Goal: Information Seeking & Learning: Compare options

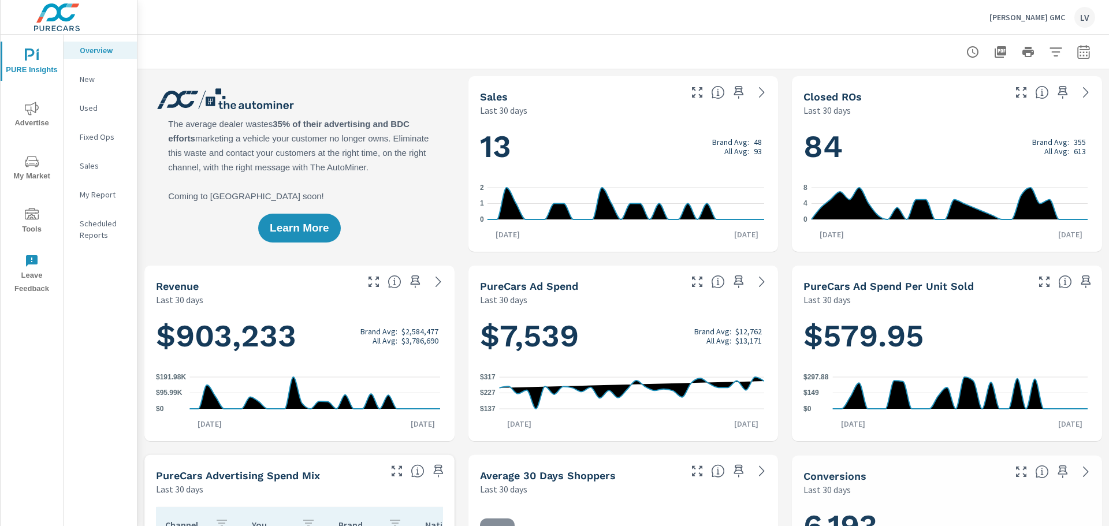
scroll to position [173, 0]
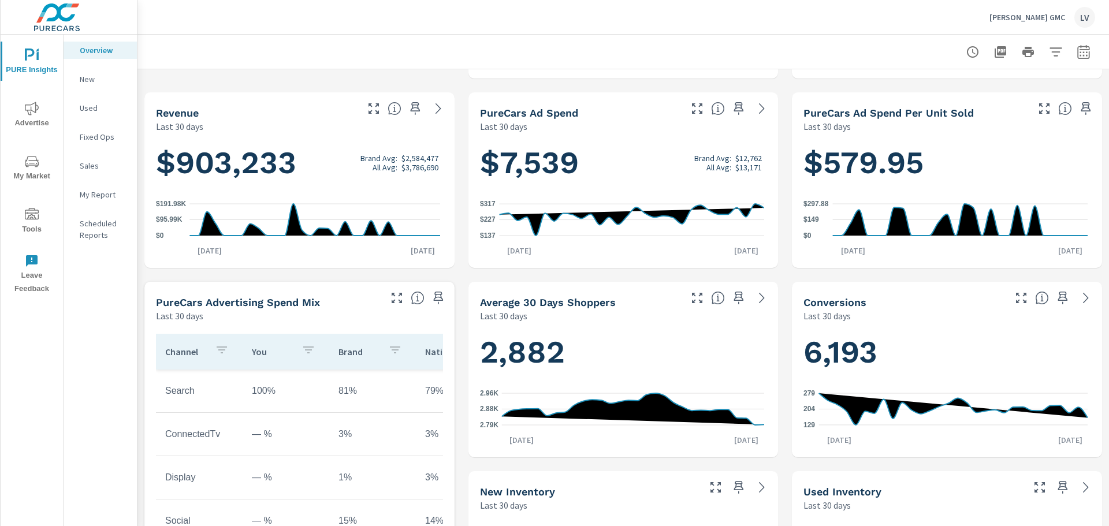
click at [114, 101] on div "Used" at bounding box center [100, 107] width 73 height 17
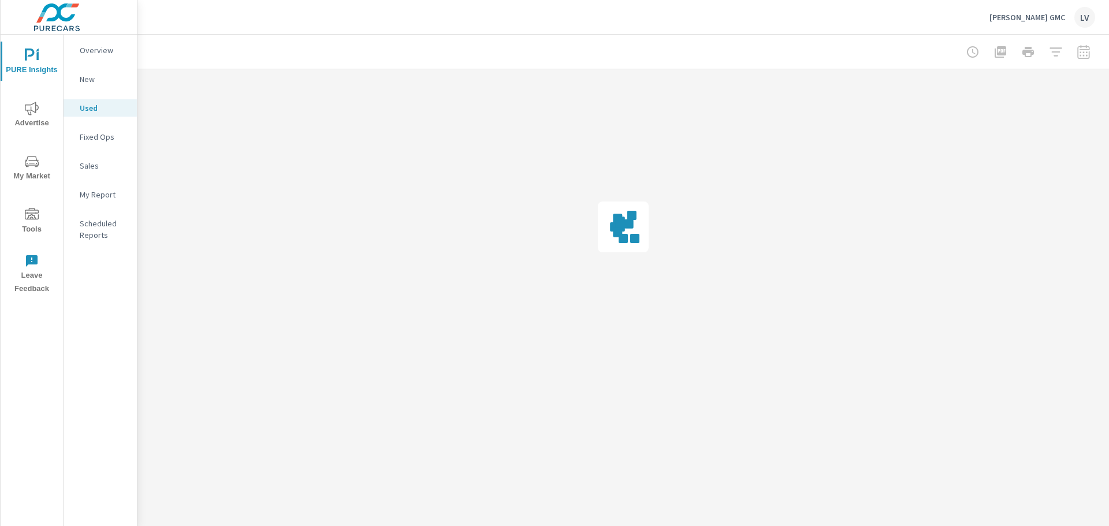
click at [107, 76] on p "New" at bounding box center [104, 79] width 48 height 12
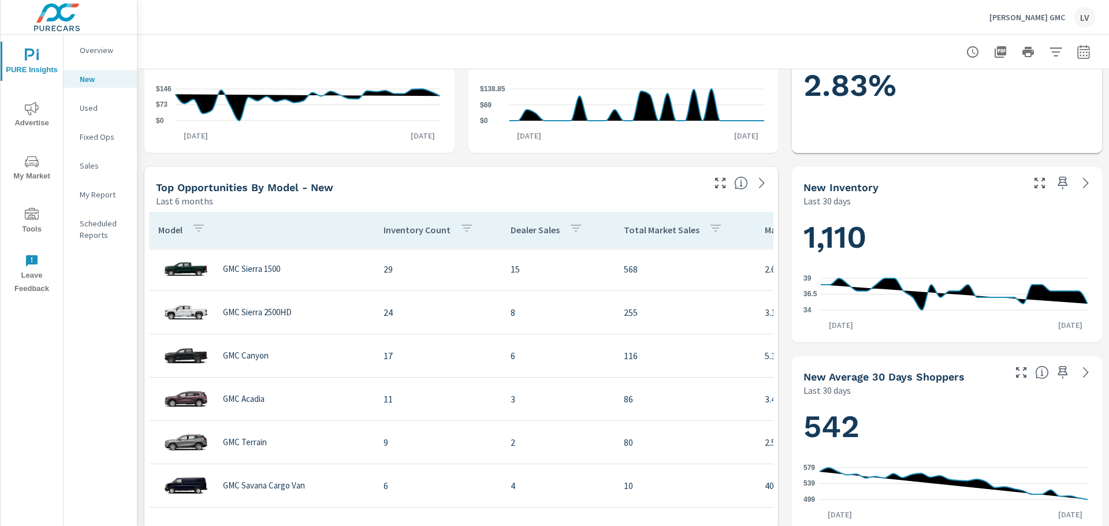
scroll to position [289, 0]
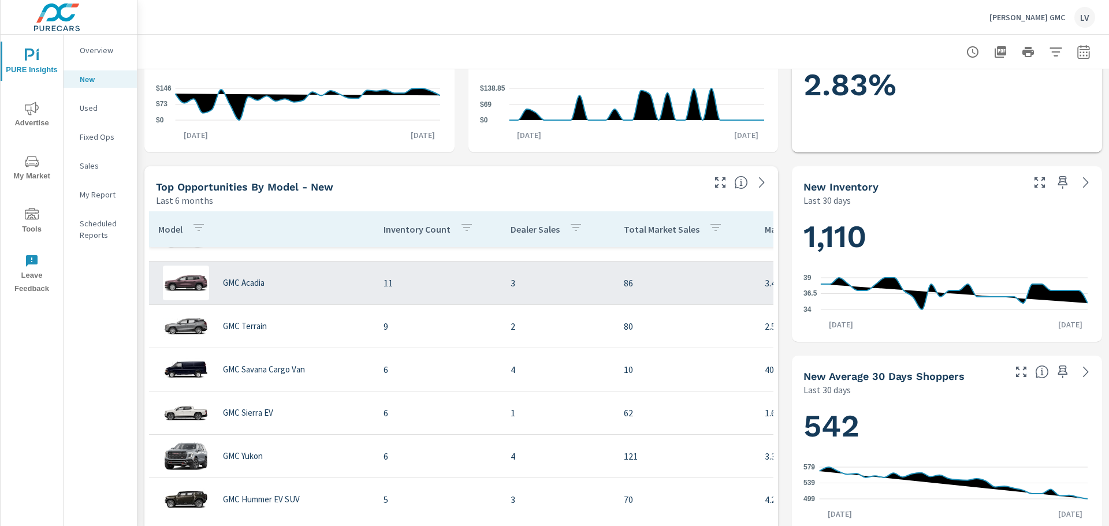
scroll to position [75, 0]
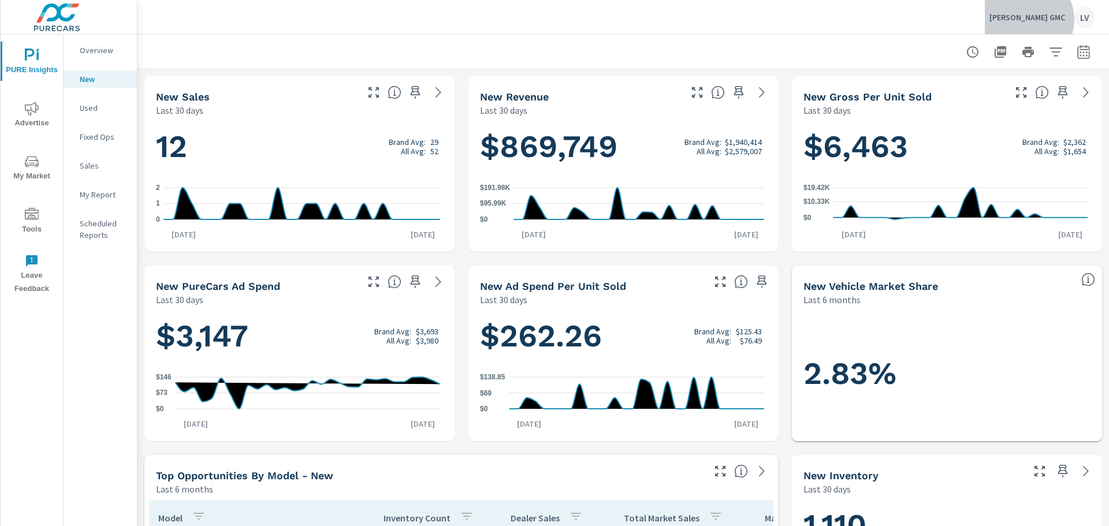
click at [1057, 20] on p "[PERSON_NAME] GMC" at bounding box center [1028, 17] width 76 height 10
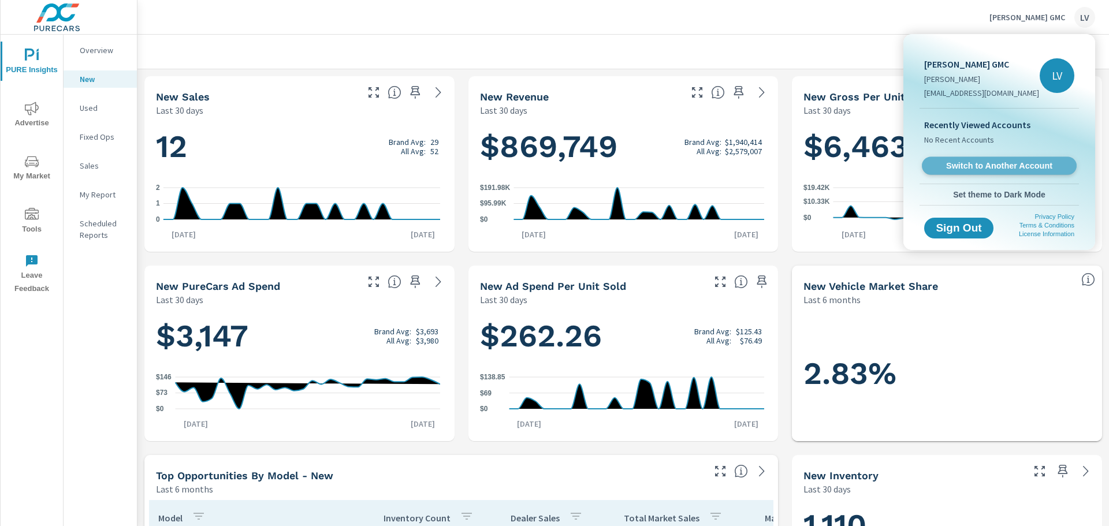
click at [989, 157] on link "Switch to Another Account" at bounding box center [999, 166] width 155 height 18
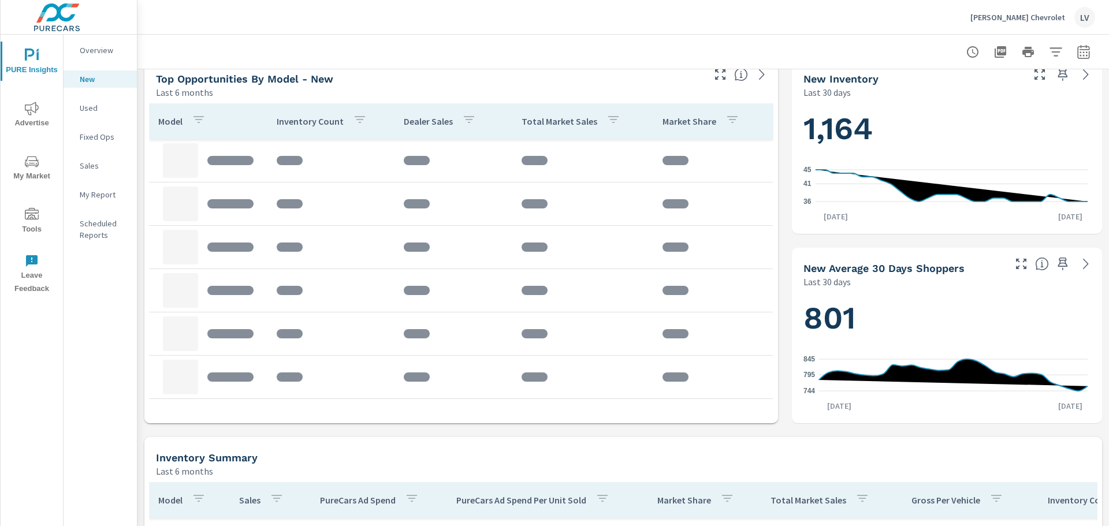
scroll to position [347, 0]
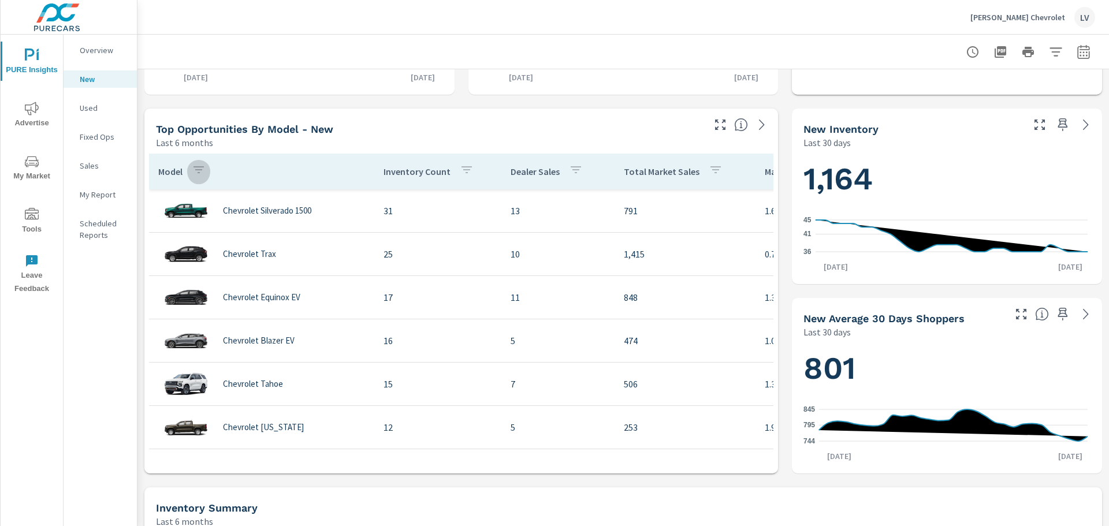
click at [196, 166] on icon "button" at bounding box center [199, 170] width 14 height 14
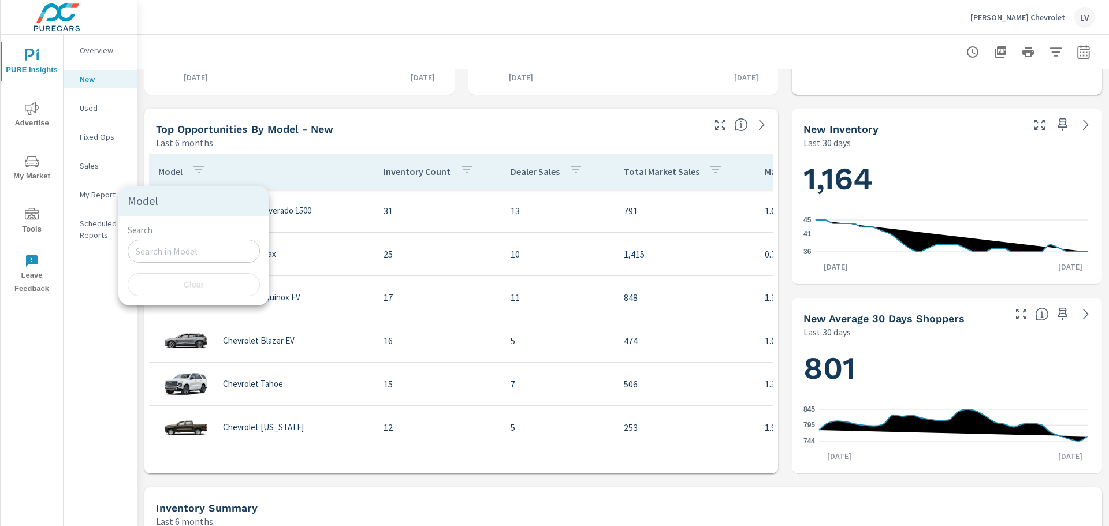
click at [418, 147] on div at bounding box center [554, 263] width 1109 height 526
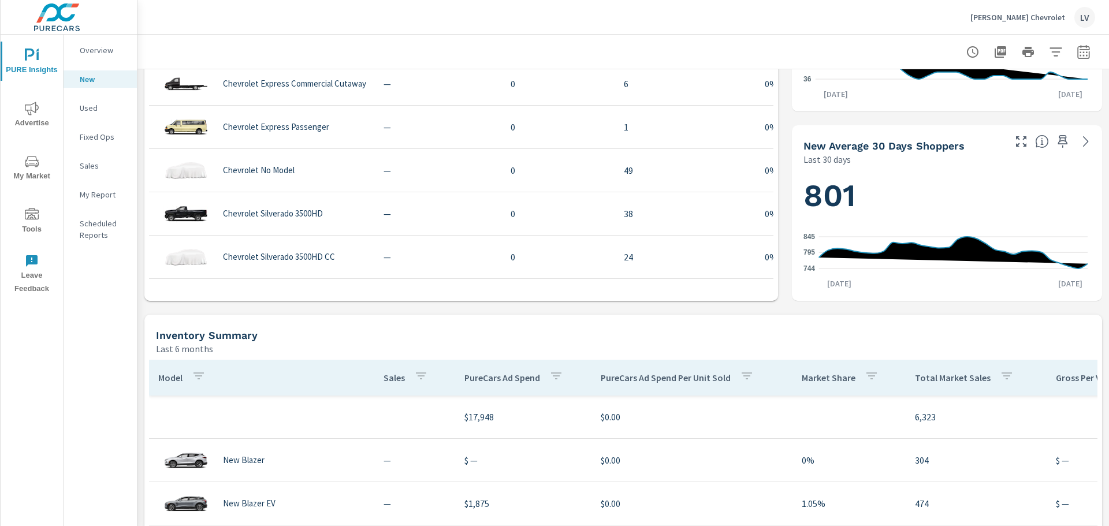
scroll to position [809, 0]
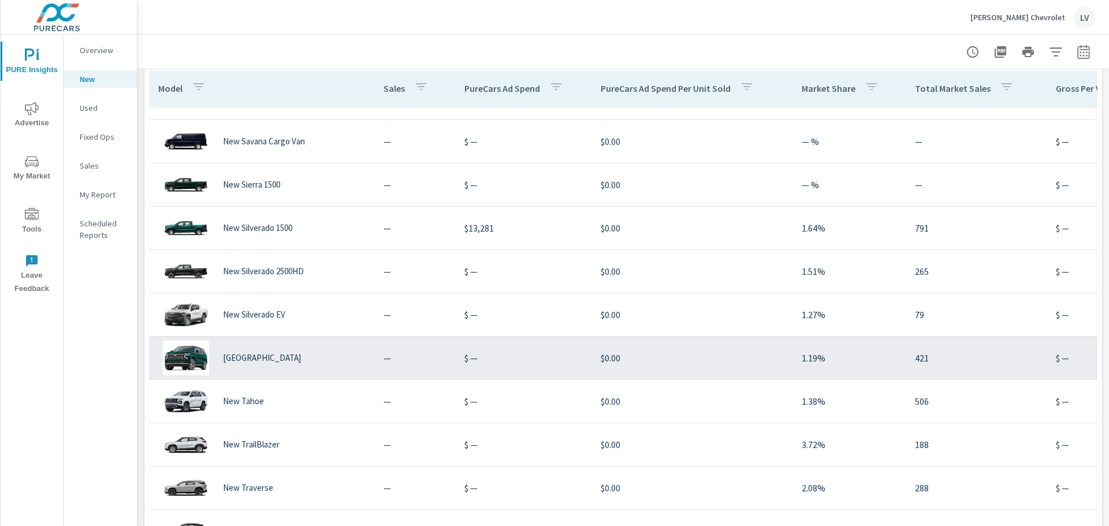
scroll to position [35, 0]
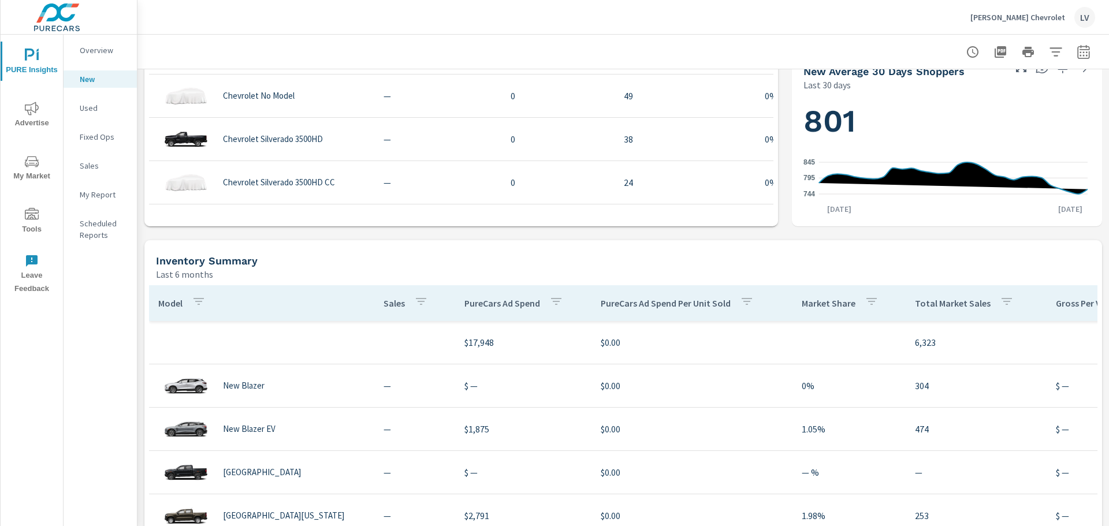
scroll to position [578, 0]
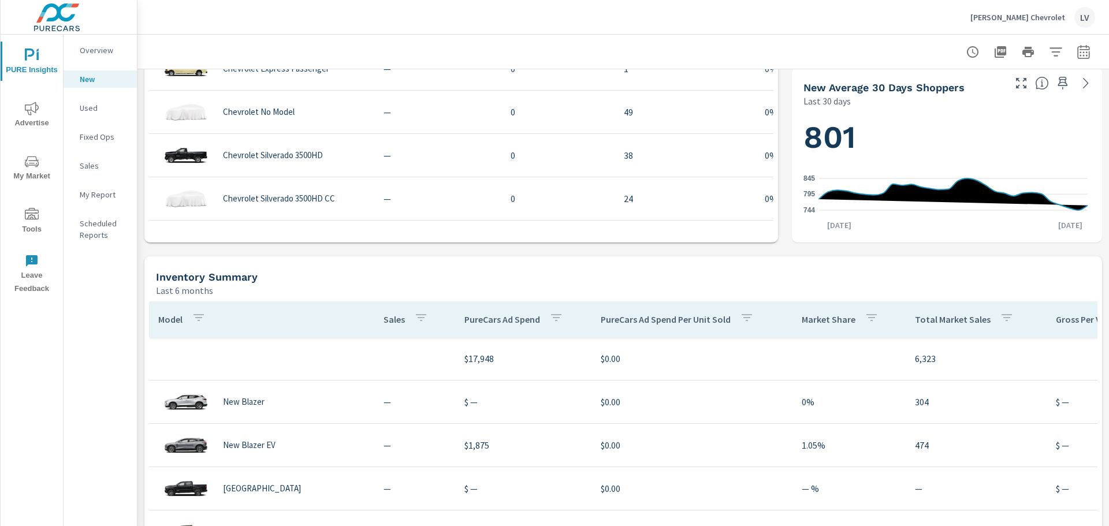
click at [103, 168] on p "Sales" at bounding box center [104, 166] width 48 height 12
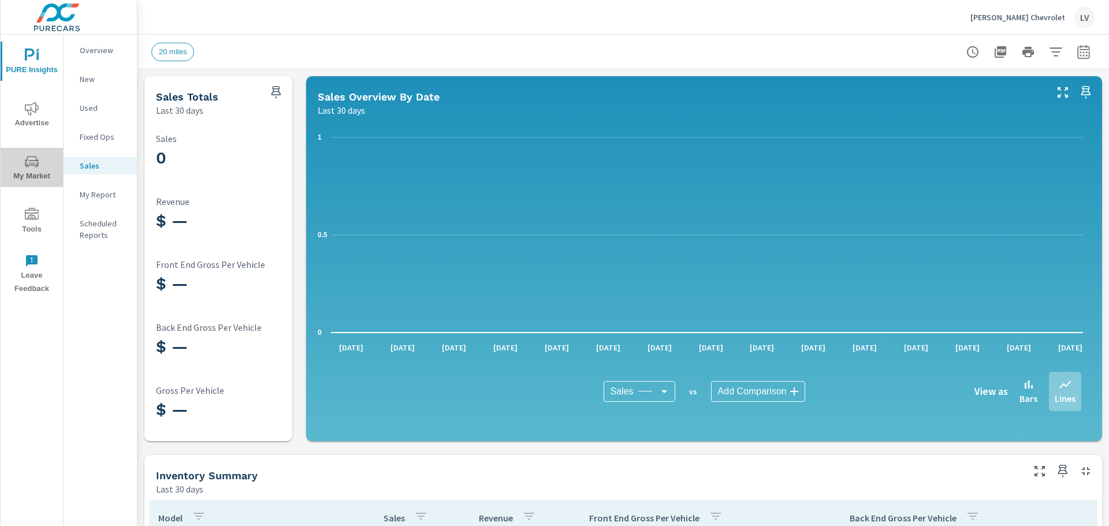
click at [36, 168] on icon "nav menu" at bounding box center [32, 162] width 14 height 14
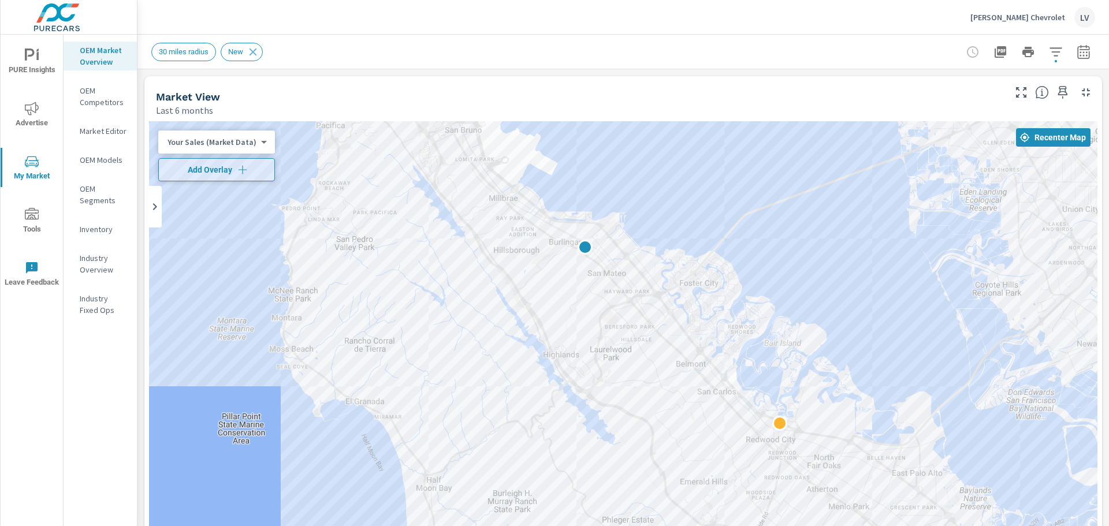
click at [259, 144] on body "PURE Insights Advertise My Market Tools Leave Feedback OEM Market Overview OEM …" at bounding box center [554, 263] width 1109 height 526
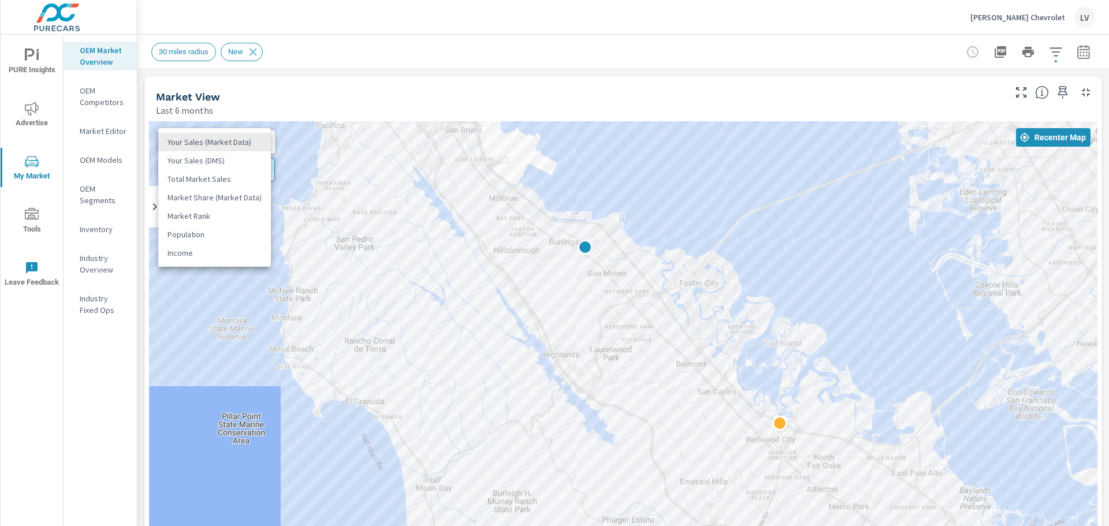
click at [221, 217] on li "Market Rank" at bounding box center [214, 216] width 113 height 18
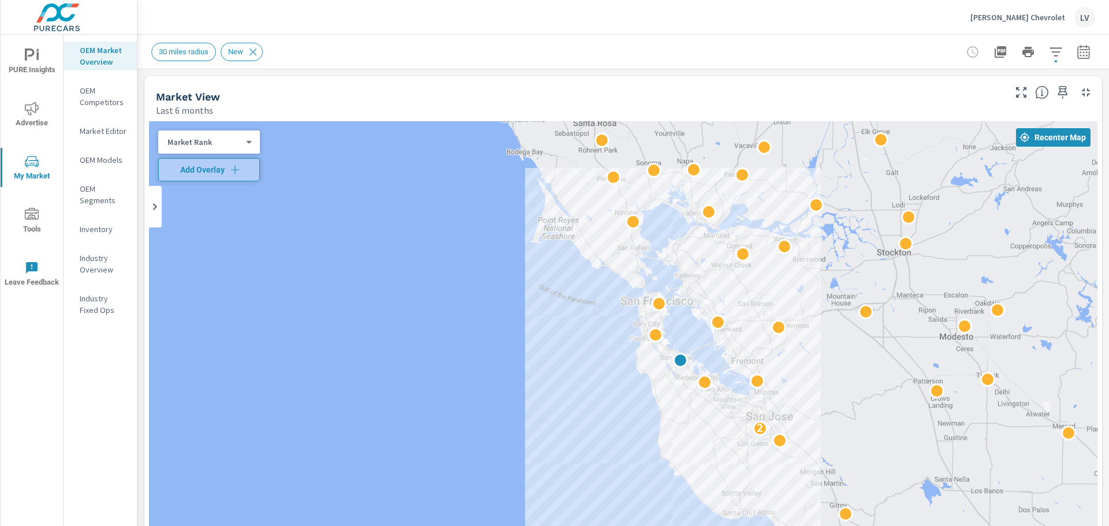
drag, startPoint x: 958, startPoint y: 280, endPoint x: 846, endPoint y: 351, distance: 132.7
click at [846, 351] on div "2 2" at bounding box center [623, 355] width 949 height 469
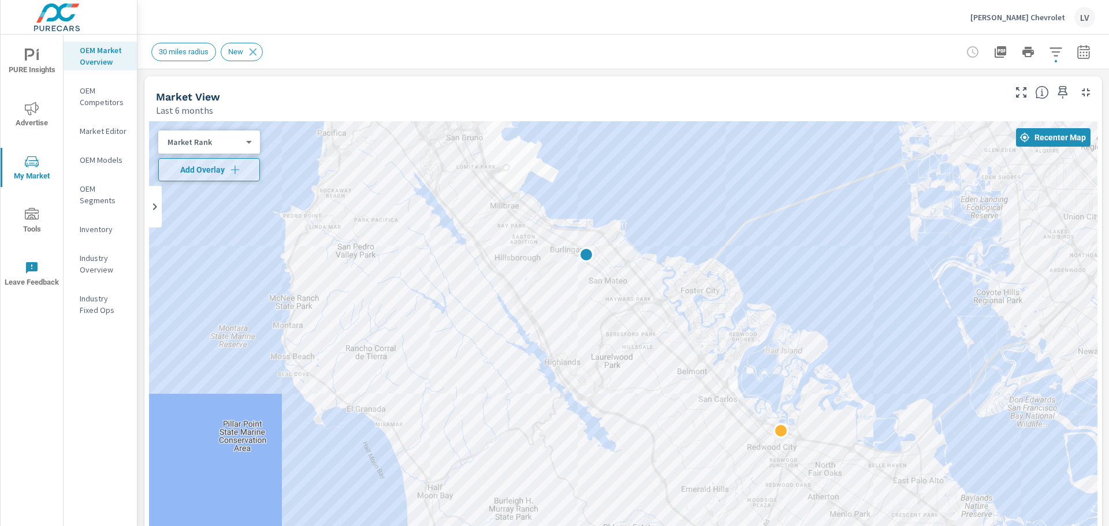
drag, startPoint x: 639, startPoint y: 316, endPoint x: 704, endPoint y: 168, distance: 162.0
click at [704, 168] on div at bounding box center [623, 355] width 949 height 469
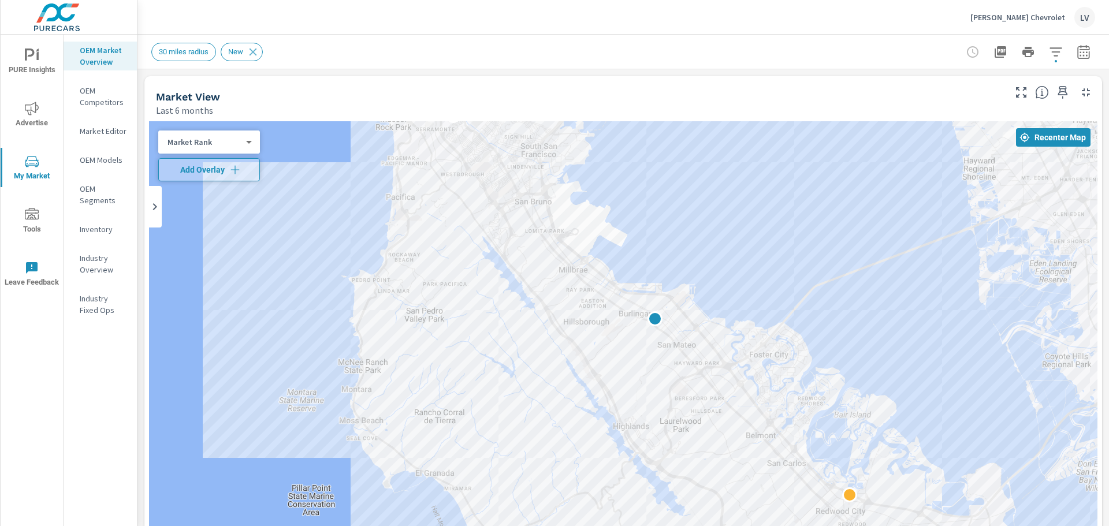
click at [151, 203] on icon at bounding box center [155, 207] width 14 height 14
click at [262, 207] on icon at bounding box center [262, 207] width 14 height 14
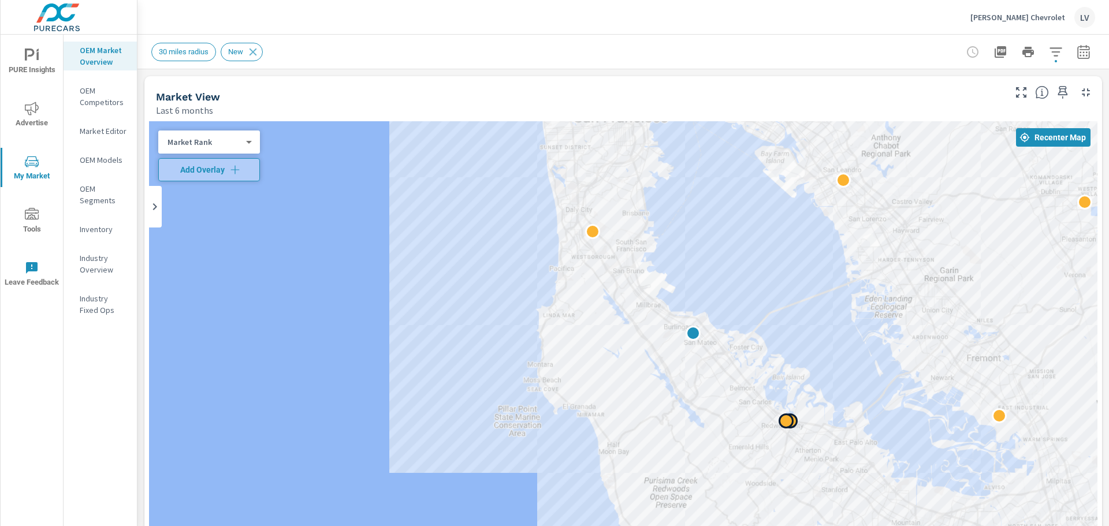
click at [787, 422] on div at bounding box center [786, 421] width 15 height 15
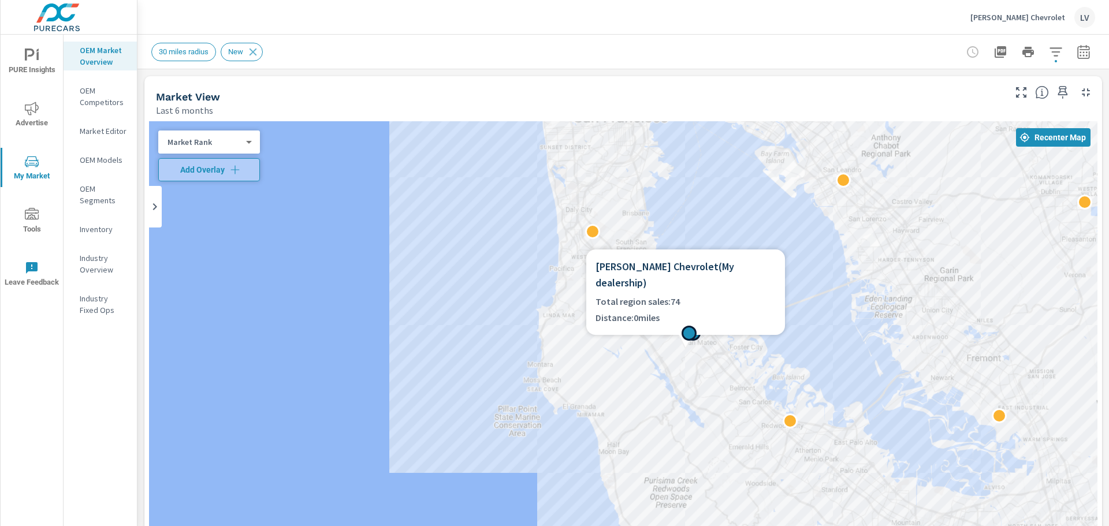
click at [686, 333] on div at bounding box center [689, 333] width 15 height 15
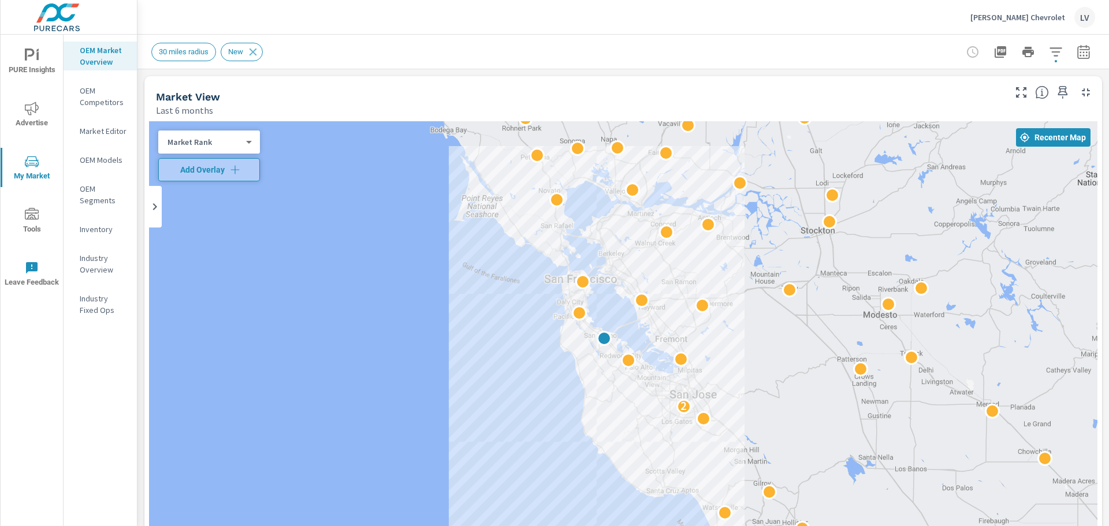
drag, startPoint x: 901, startPoint y: 305, endPoint x: 711, endPoint y: 351, distance: 196.0
click at [711, 351] on div "2 2" at bounding box center [623, 355] width 949 height 469
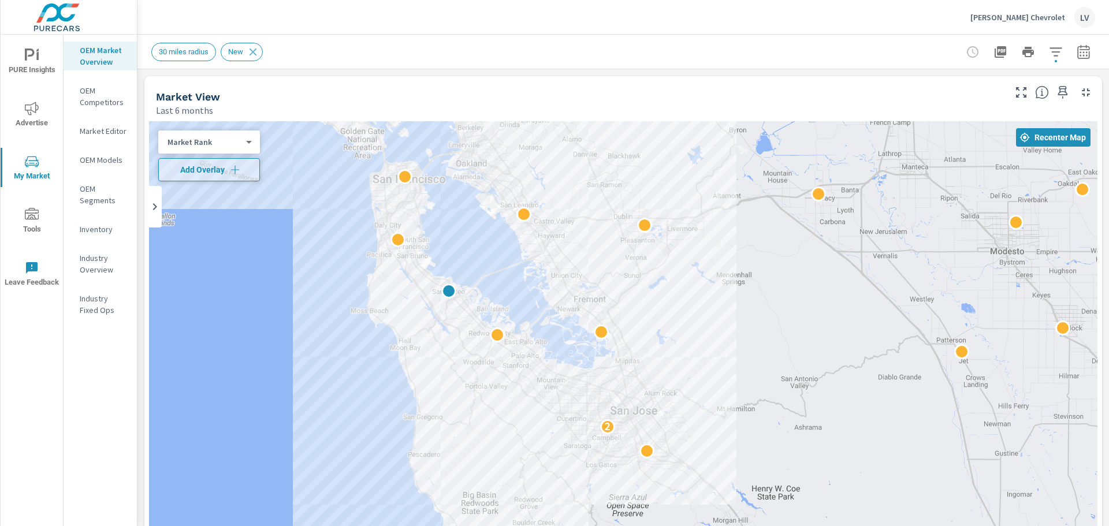
drag, startPoint x: 525, startPoint y: 247, endPoint x: 587, endPoint y: 481, distance: 242.2
click at [587, 481] on div "2" at bounding box center [623, 355] width 949 height 469
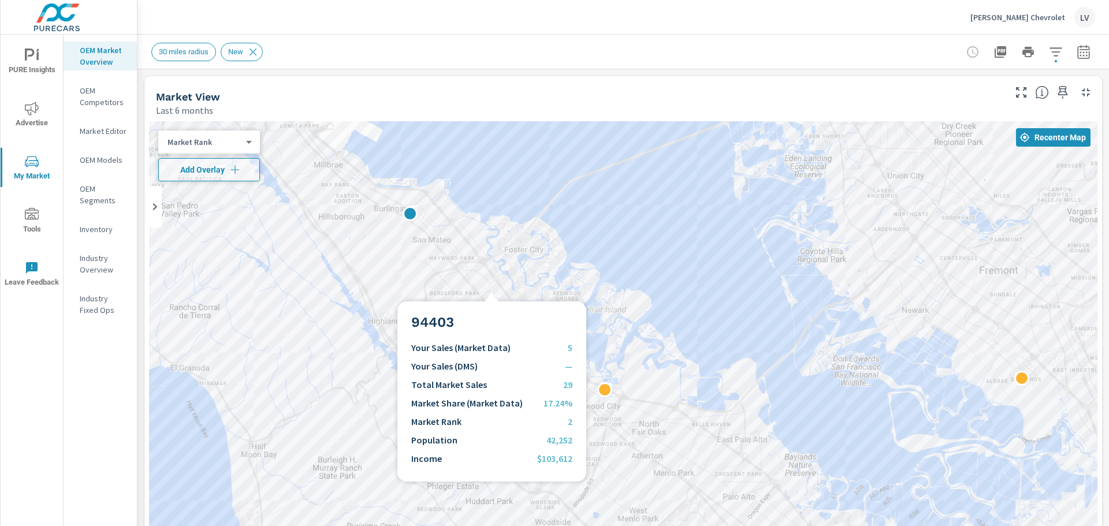
click at [492, 288] on div at bounding box center [623, 355] width 949 height 469
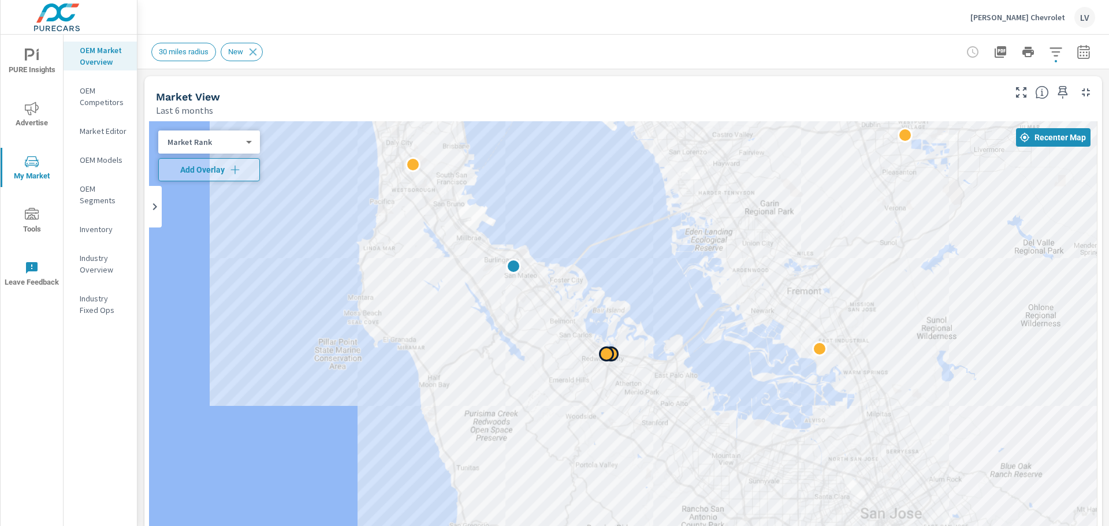
click at [605, 354] on div at bounding box center [606, 354] width 15 height 15
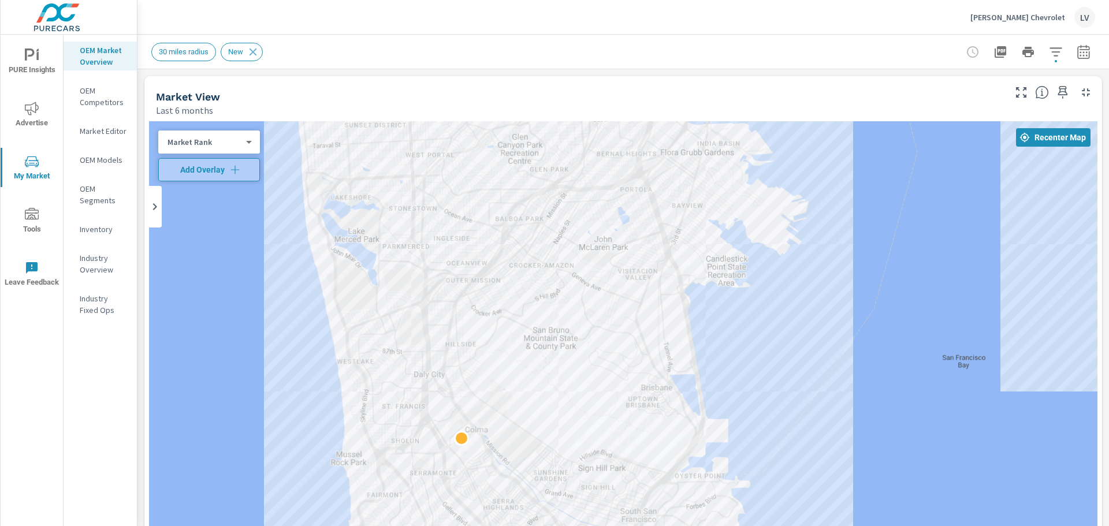
drag, startPoint x: 528, startPoint y: 352, endPoint x: 685, endPoint y: 306, distance: 163.4
click at [685, 306] on div at bounding box center [623, 355] width 949 height 469
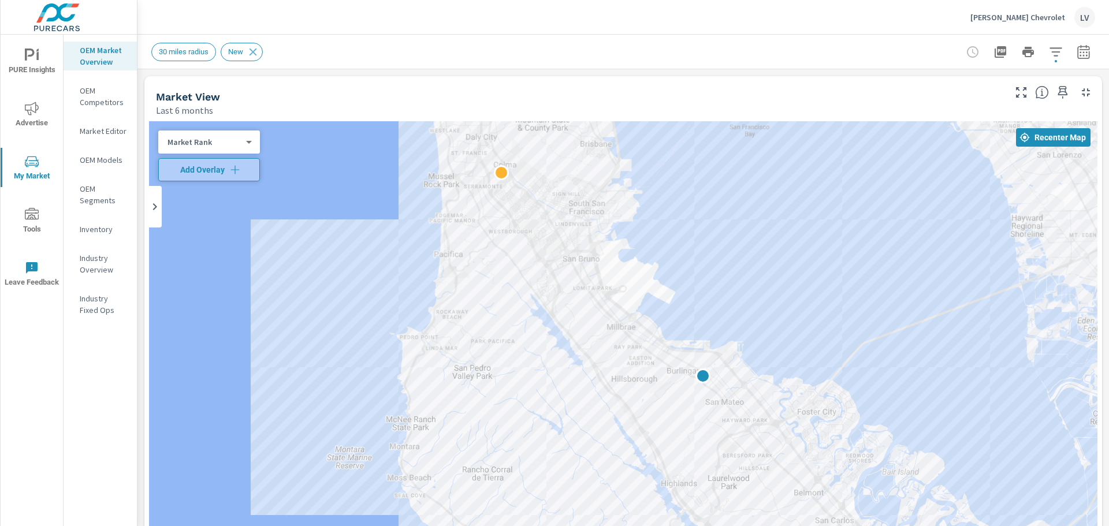
drag, startPoint x: 333, startPoint y: 408, endPoint x: 355, endPoint y: 184, distance: 225.3
click at [355, 184] on div at bounding box center [623, 355] width 949 height 469
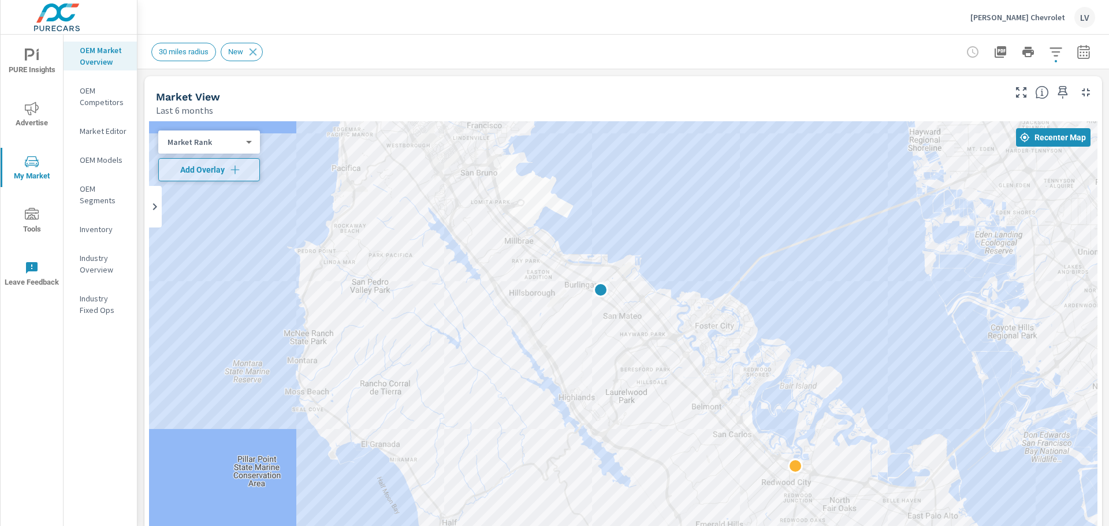
drag, startPoint x: 718, startPoint y: 283, endPoint x: 612, endPoint y: 192, distance: 138.9
click at [612, 192] on div at bounding box center [623, 355] width 949 height 469
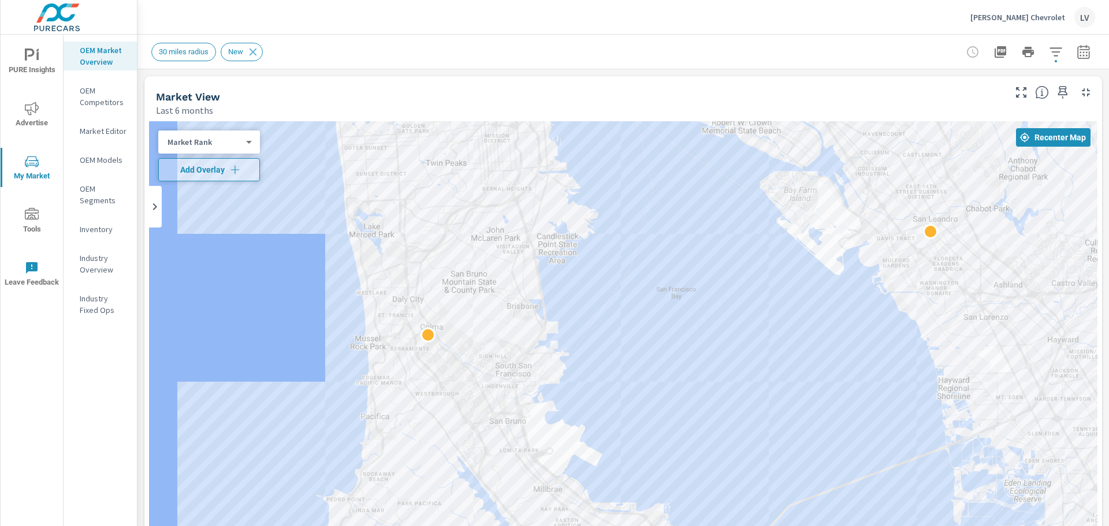
drag, startPoint x: 574, startPoint y: 184, endPoint x: 603, endPoint y: 436, distance: 254.2
click at [603, 436] on div at bounding box center [623, 355] width 949 height 469
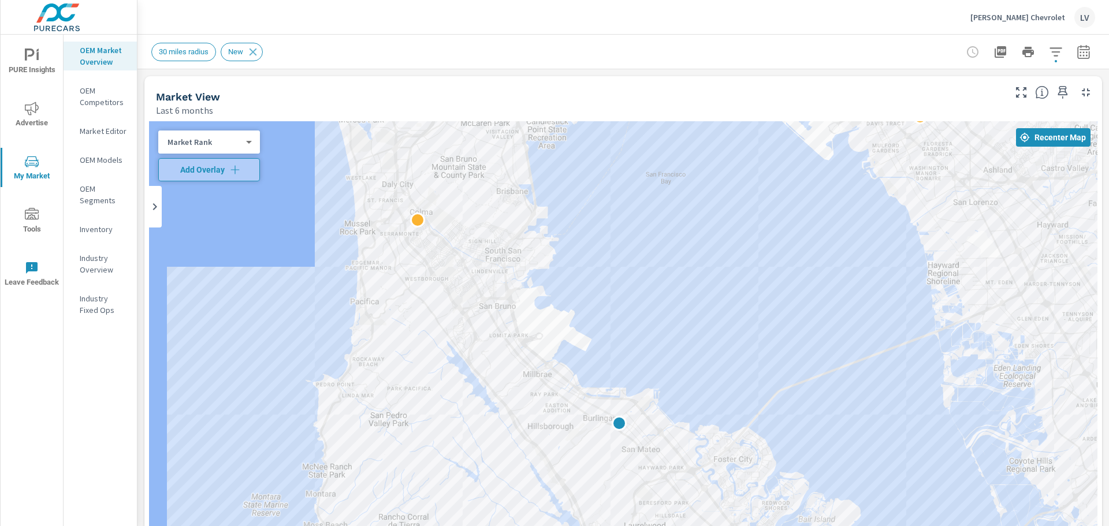
drag, startPoint x: 630, startPoint y: 255, endPoint x: 620, endPoint y: 148, distance: 108.0
click at [620, 148] on div at bounding box center [623, 355] width 949 height 469
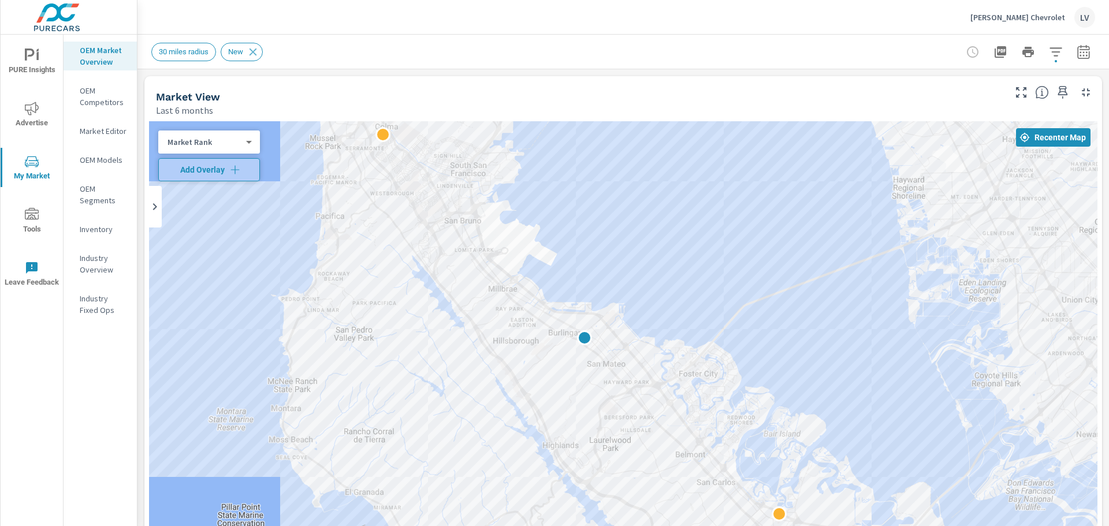
drag, startPoint x: 683, startPoint y: 374, endPoint x: 651, endPoint y: 293, distance: 87.9
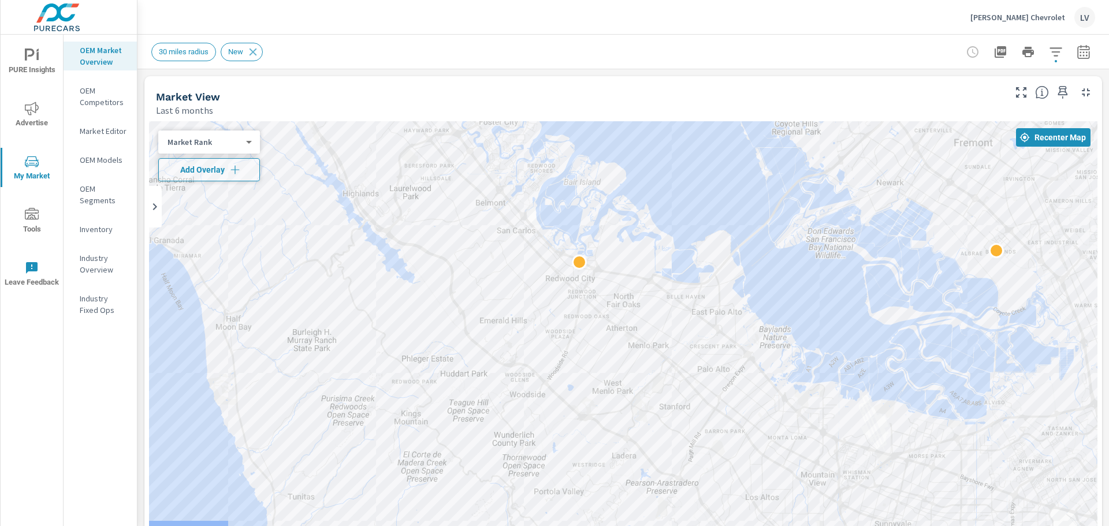
drag, startPoint x: 797, startPoint y: 392, endPoint x: 596, endPoint y: 159, distance: 307.6
click at [582, 122] on div at bounding box center [977, 417] width 1109 height 624
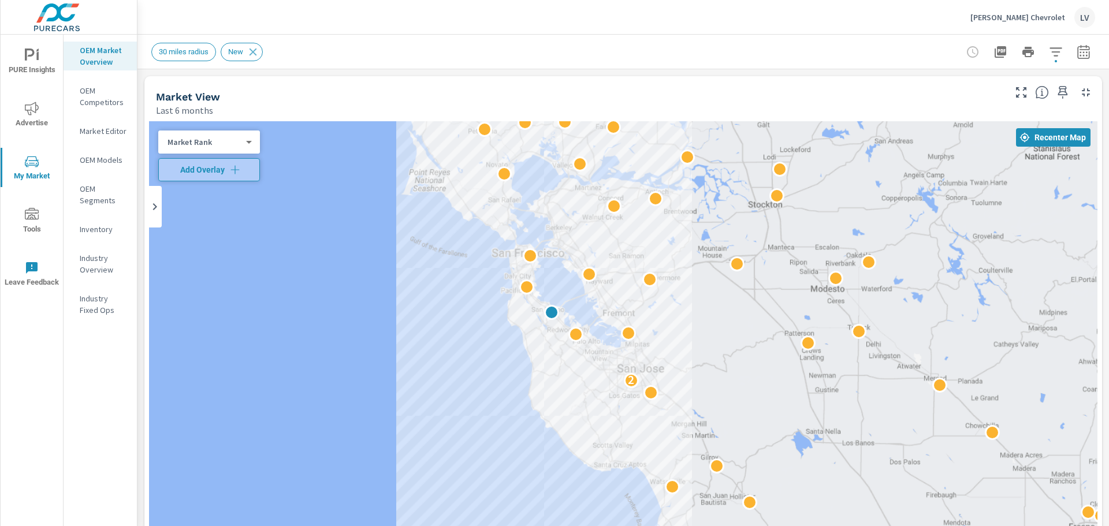
drag, startPoint x: 631, startPoint y: 255, endPoint x: 657, endPoint y: 306, distance: 57.1
click at [657, 306] on div "2 2" at bounding box center [623, 355] width 949 height 469
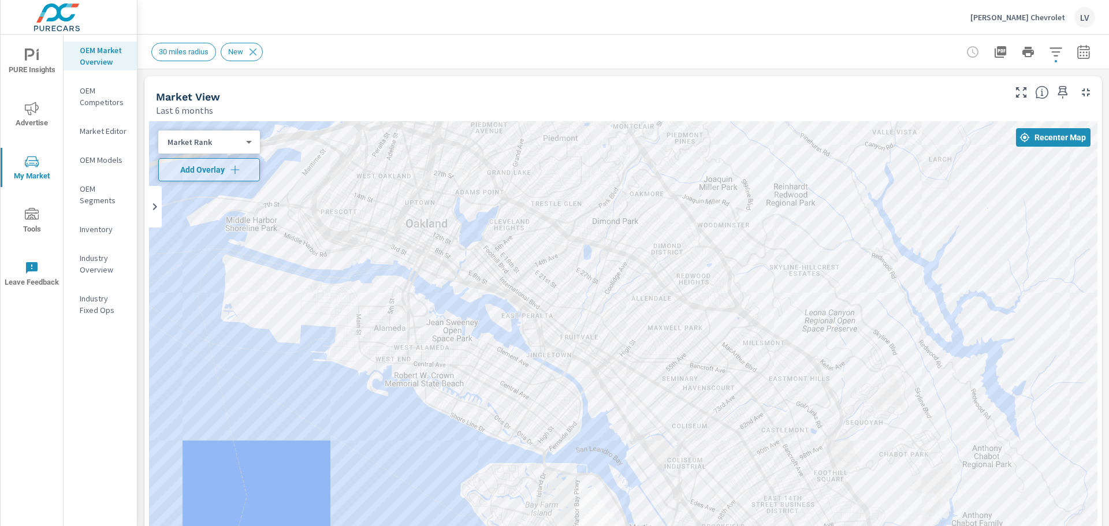
drag, startPoint x: 616, startPoint y: 382, endPoint x: 642, endPoint y: 217, distance: 167.9
click at [642, 217] on div at bounding box center [623, 355] width 949 height 469
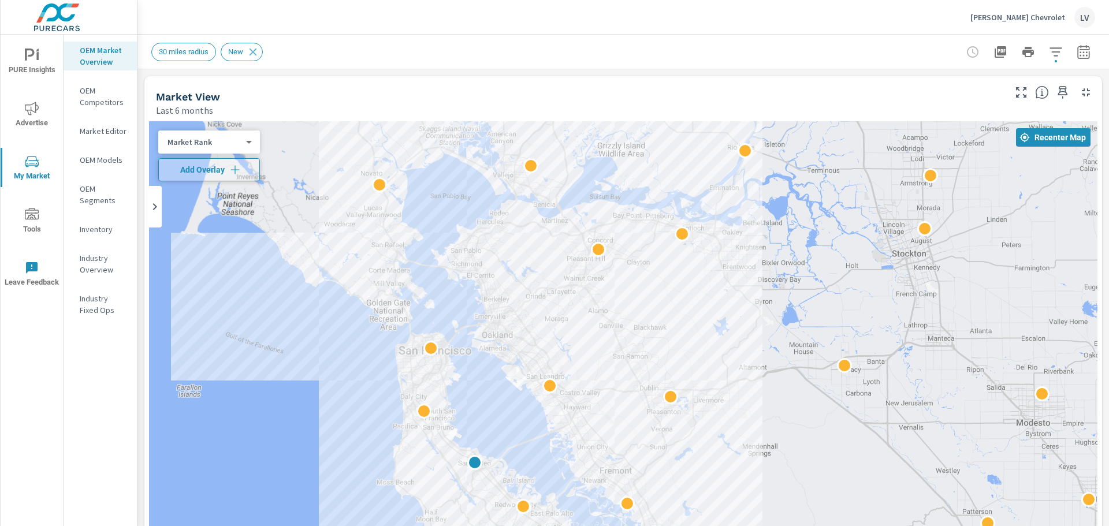
drag, startPoint x: 859, startPoint y: 335, endPoint x: 635, endPoint y: 328, distance: 224.3
click at [635, 328] on div "2" at bounding box center [623, 355] width 949 height 469
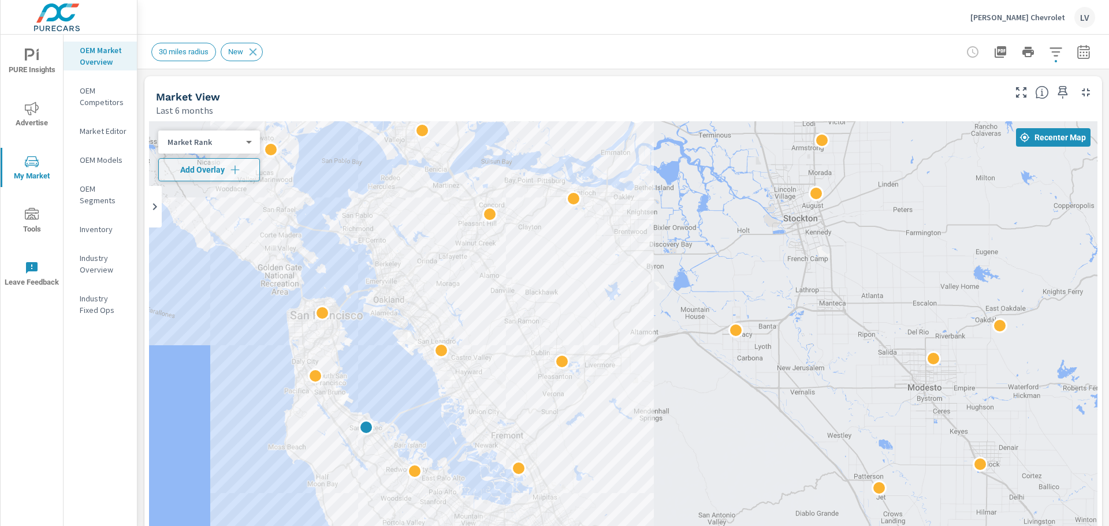
drag, startPoint x: 753, startPoint y: 331, endPoint x: 549, endPoint y: 251, distance: 219.7
click at [549, 251] on div "2" at bounding box center [623, 355] width 949 height 469
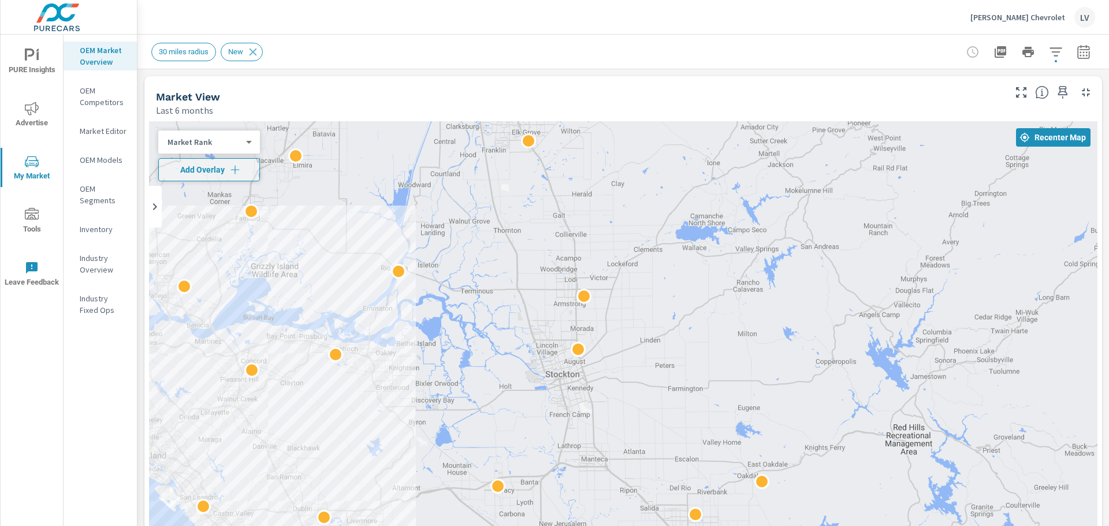
drag, startPoint x: 649, startPoint y: 300, endPoint x: 409, endPoint y: 456, distance: 286.5
click at [409, 456] on div "2" at bounding box center [623, 355] width 949 height 469
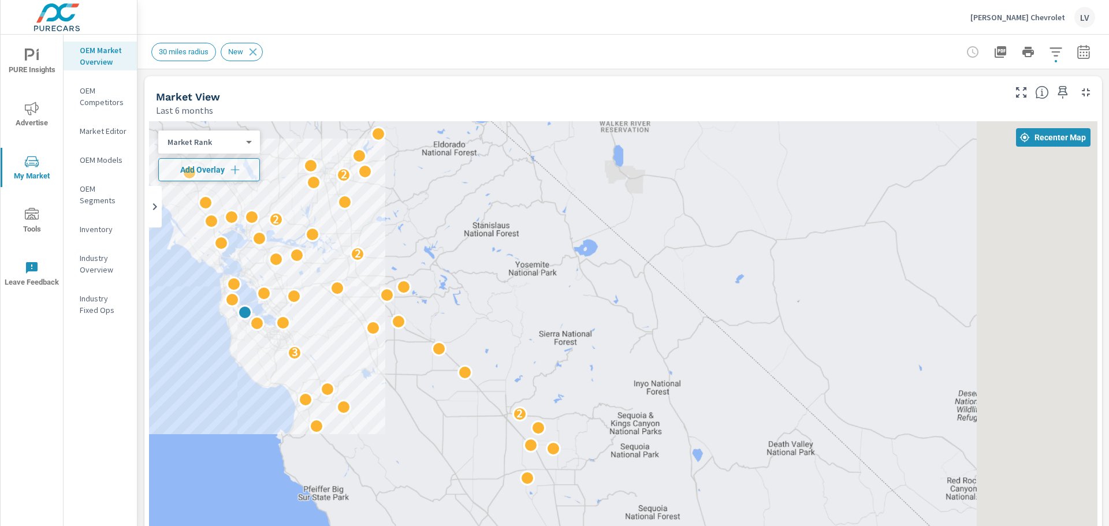
drag, startPoint x: 668, startPoint y: 361, endPoint x: 426, endPoint y: 224, distance: 278.1
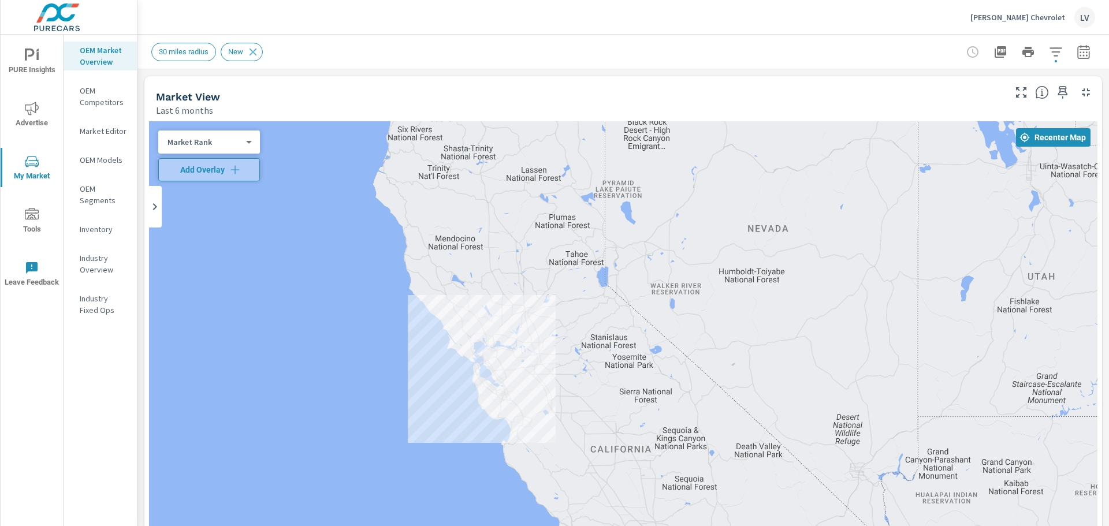
drag, startPoint x: 451, startPoint y: 411, endPoint x: 562, endPoint y: 462, distance: 122.5
click at [562, 462] on div "2 3 2 2 2 3 2 3 2 2 3 2 3 2 2 2 2 3 2" at bounding box center [623, 355] width 949 height 469
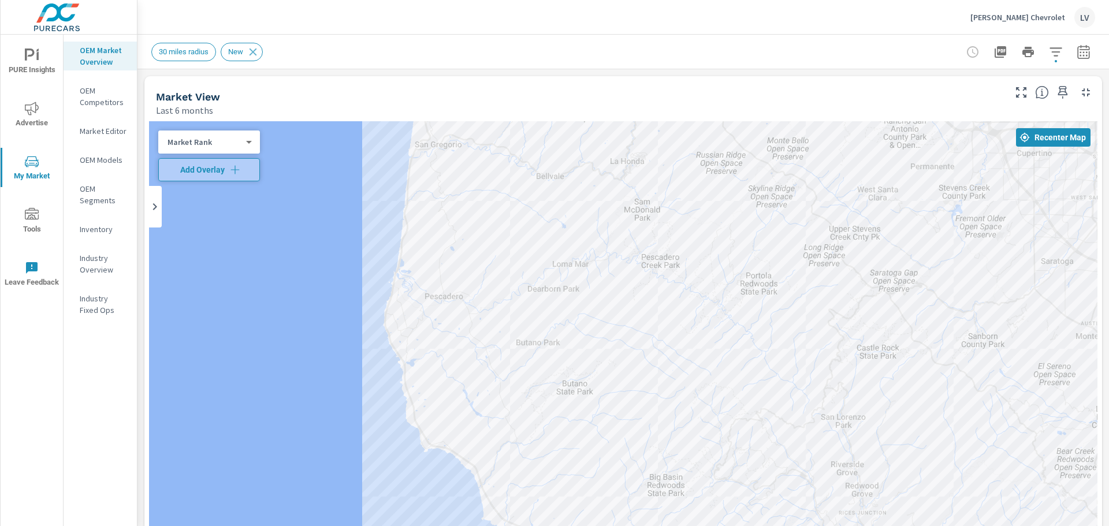
drag, startPoint x: 380, startPoint y: 287, endPoint x: 843, endPoint y: 219, distance: 468.3
click at [843, 219] on div at bounding box center [623, 355] width 949 height 469
click at [84, 103] on p "OEM Competitors" at bounding box center [104, 96] width 48 height 23
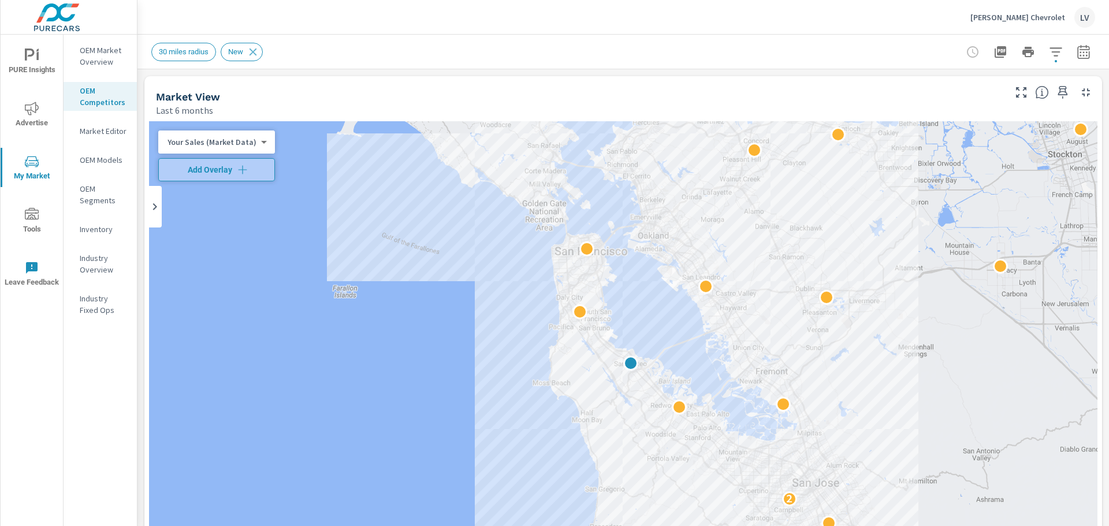
click at [105, 133] on p "Market Editor" at bounding box center [104, 131] width 48 height 12
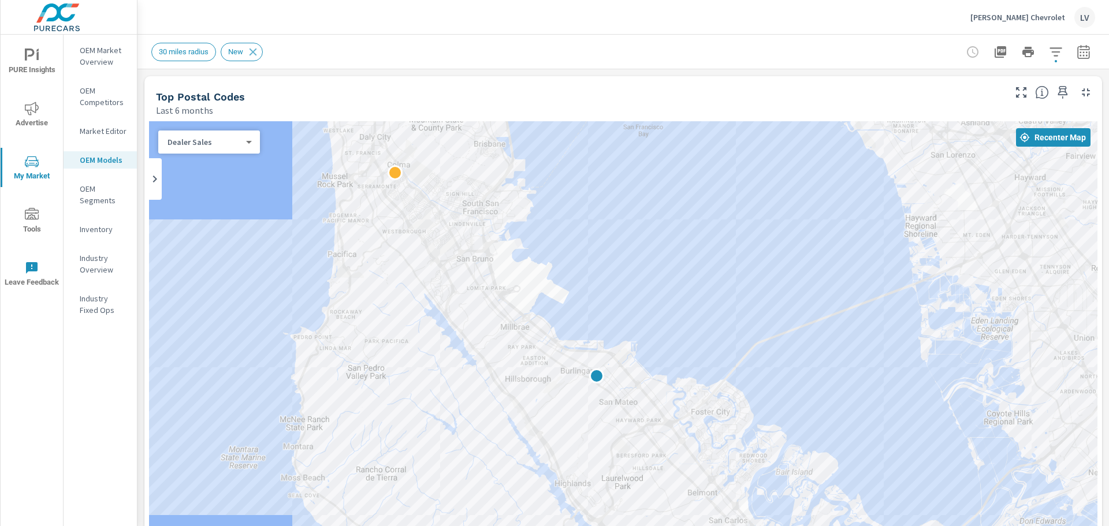
drag, startPoint x: 609, startPoint y: 384, endPoint x: 627, endPoint y: 250, distance: 134.7
click at [627, 250] on div at bounding box center [623, 355] width 949 height 469
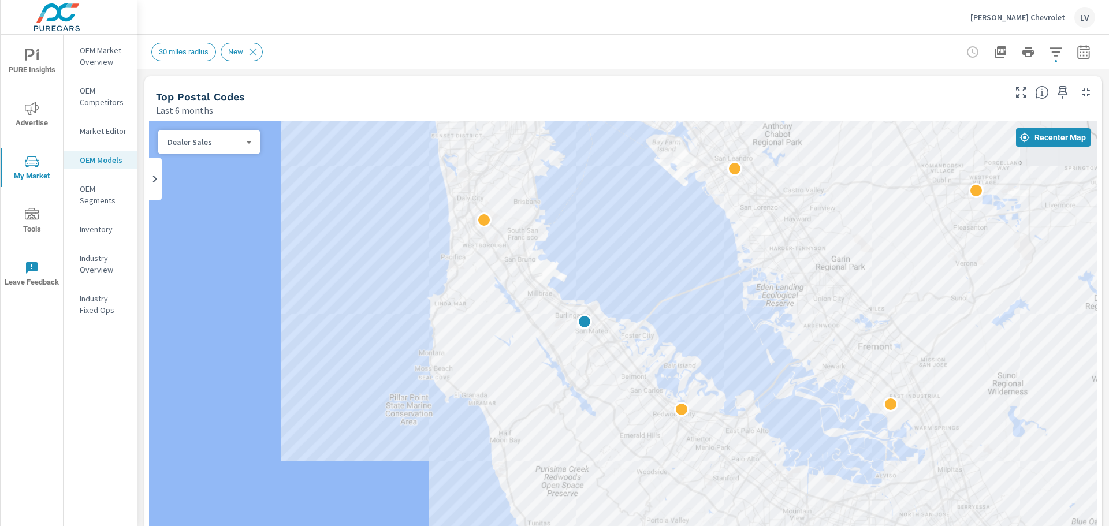
click at [553, 313] on div "← Move left → Move right ↑ Move up ↓ Move down + Zoom in - Zoom out Home Jump l…" at bounding box center [623, 373] width 949 height 505
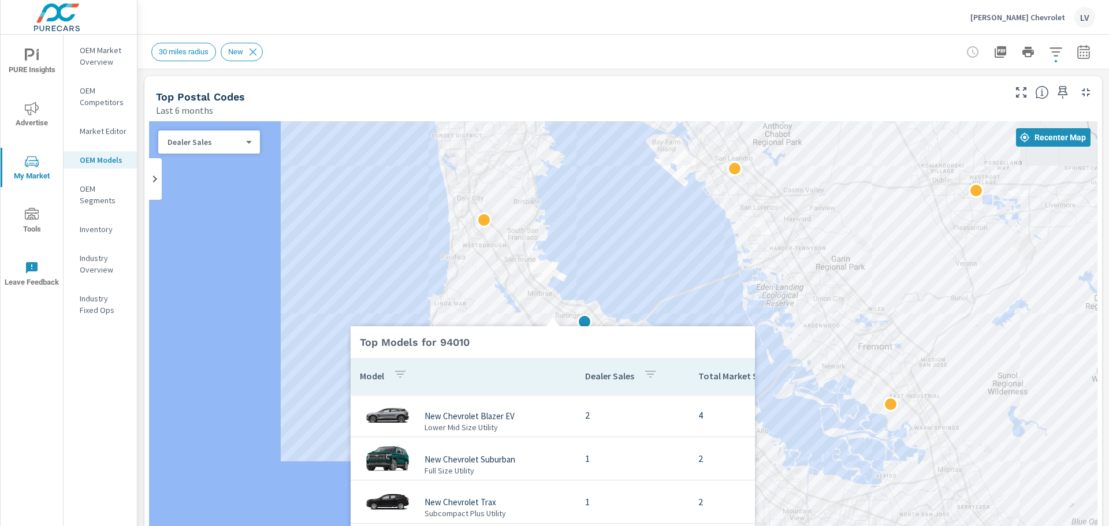
scroll to position [53, 0]
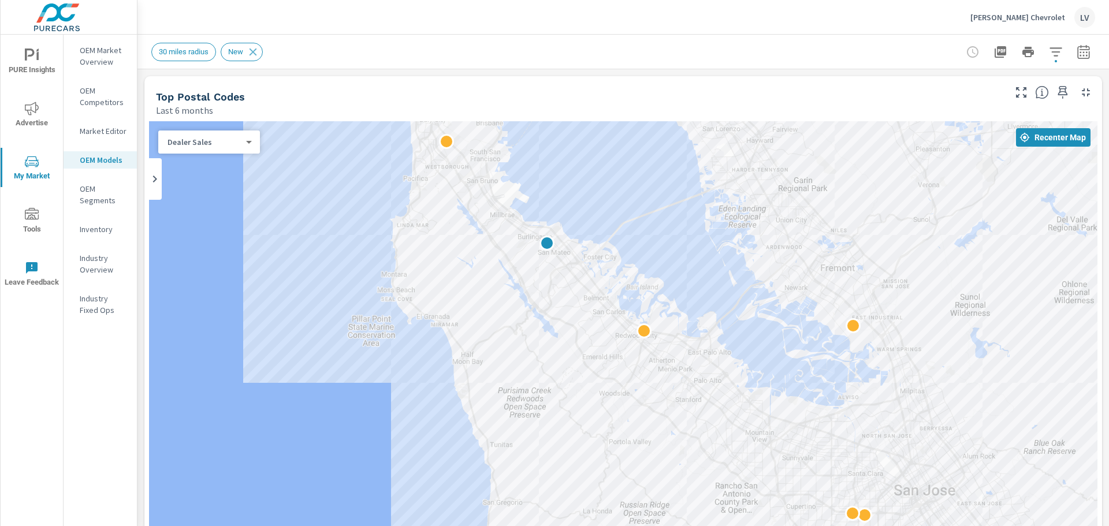
drag, startPoint x: 620, startPoint y: 293, endPoint x: 582, endPoint y: 209, distance: 92.6
click at [582, 209] on div at bounding box center [623, 355] width 949 height 469
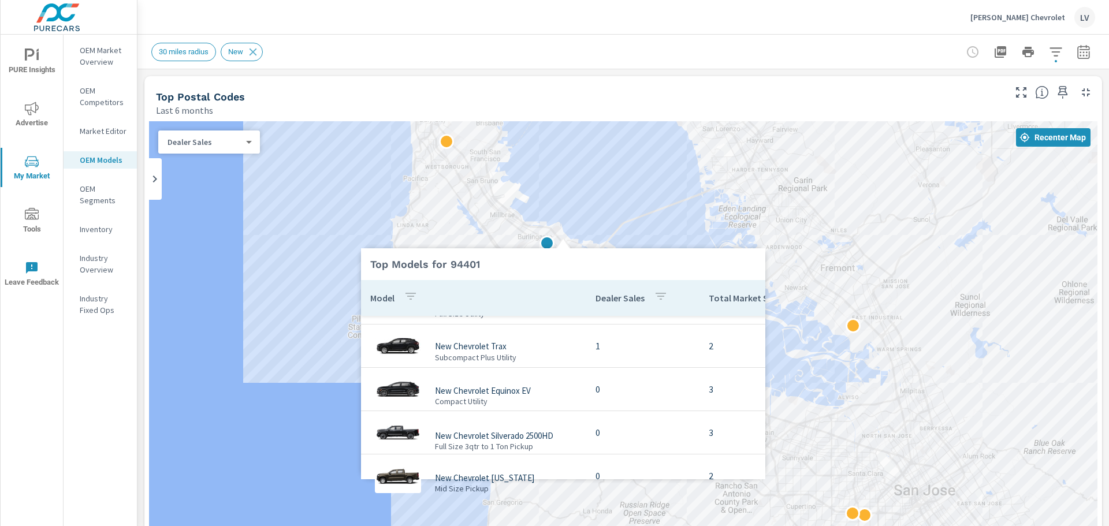
scroll to position [53, 0]
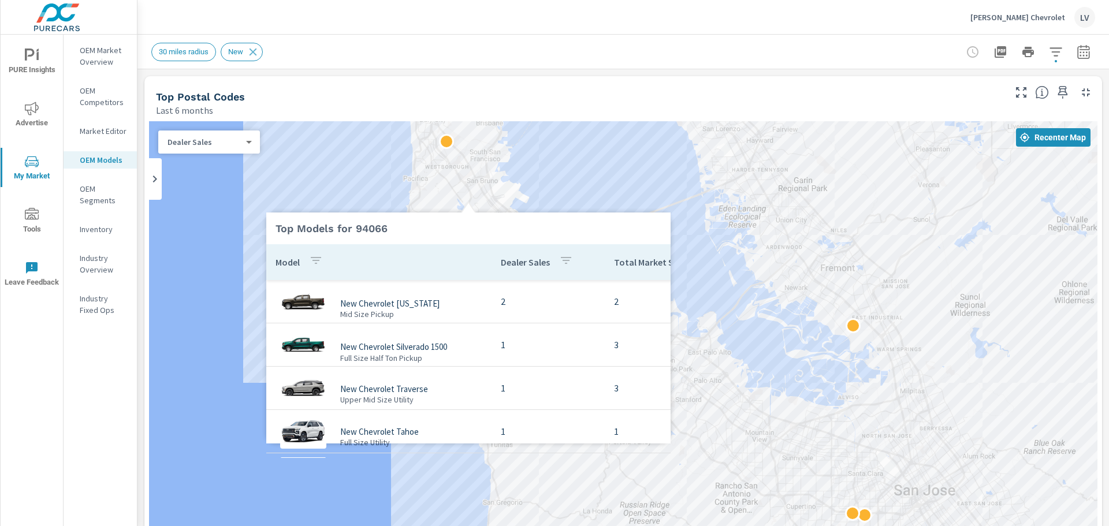
scroll to position [53, 0]
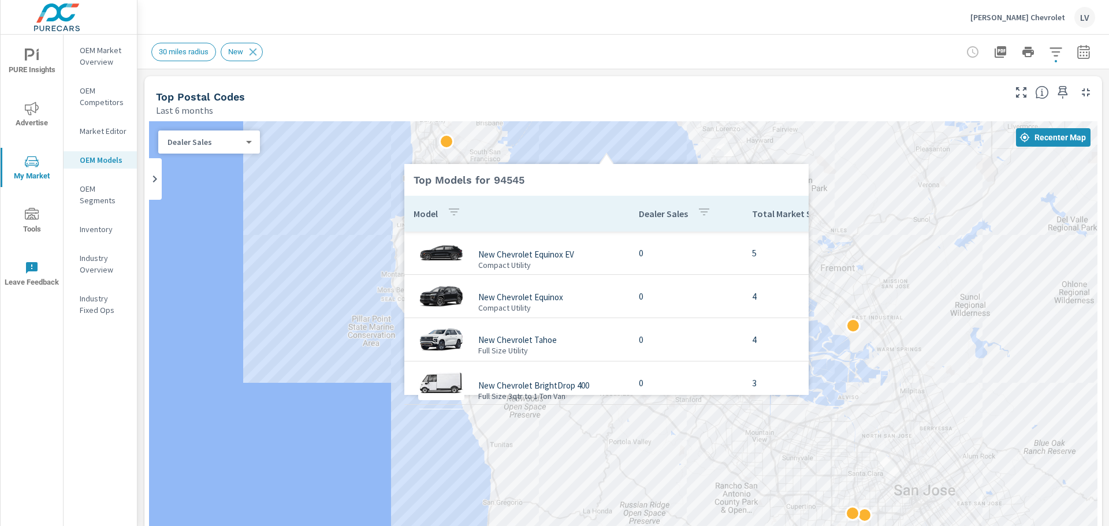
scroll to position [43, 0]
click at [542, 313] on div "Top Models for 94545 Model Dealer Sales Total Market Sales New Chevrolet Equino…" at bounding box center [606, 272] width 404 height 245
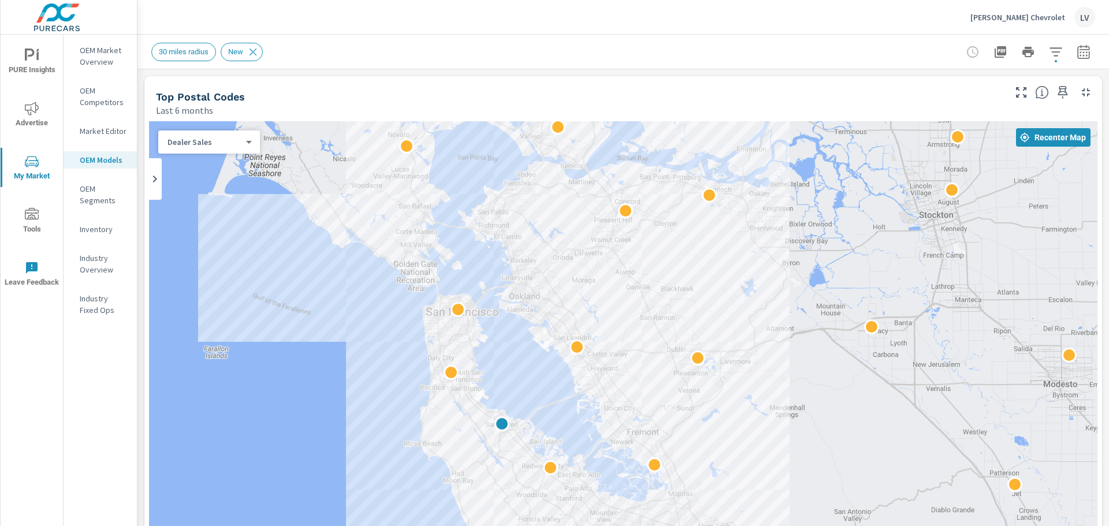
drag, startPoint x: 625, startPoint y: 167, endPoint x: 518, endPoint y: 378, distance: 236.2
click at [518, 378] on div "2" at bounding box center [623, 355] width 949 height 469
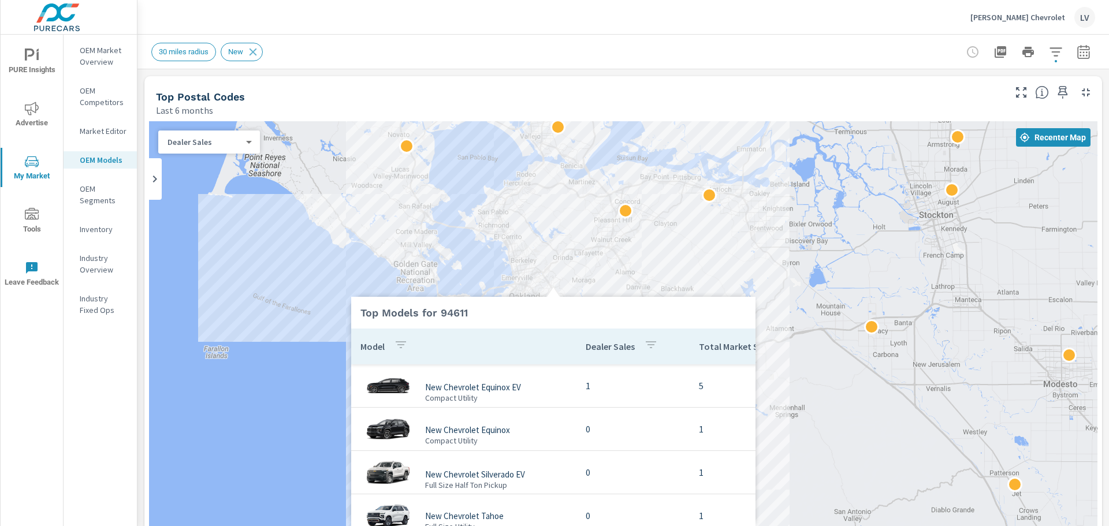
scroll to position [43, 0]
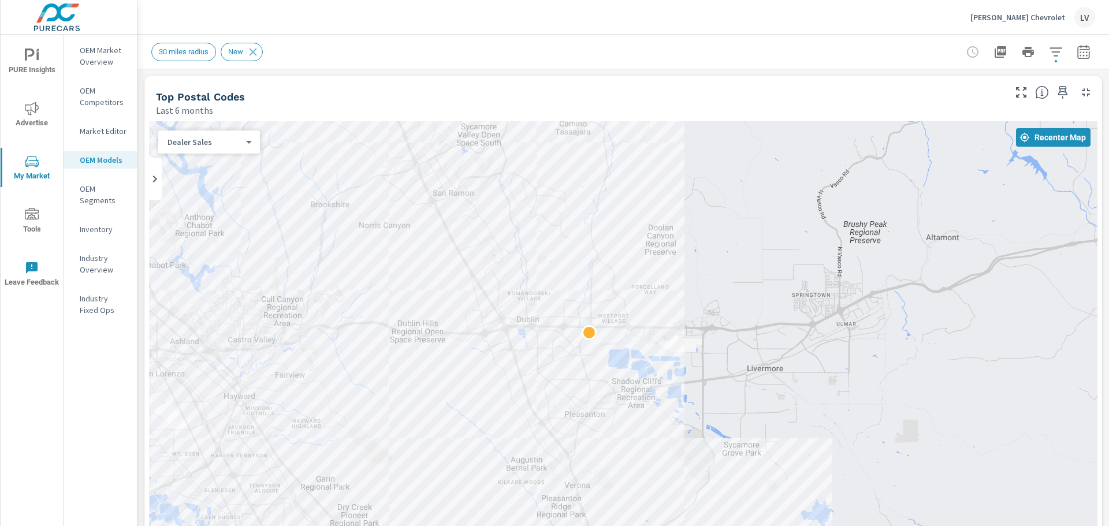
drag, startPoint x: 726, startPoint y: 370, endPoint x: 671, endPoint y: 206, distance: 172.7
click at [671, 206] on div at bounding box center [1117, 485] width 1109 height 624
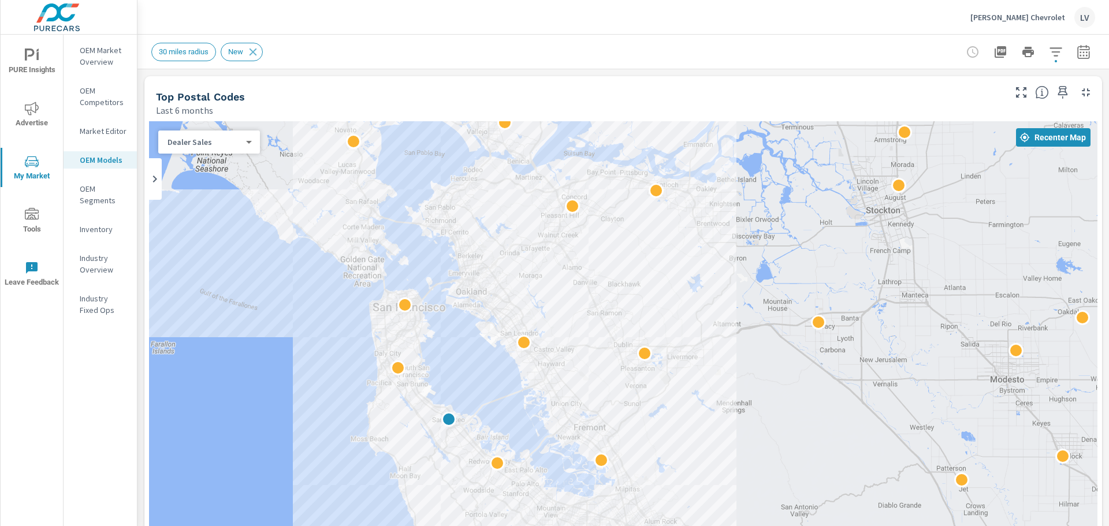
drag, startPoint x: 799, startPoint y: 365, endPoint x: 708, endPoint y: 356, distance: 91.2
click at [1088, 23] on div "LV" at bounding box center [1085, 17] width 21 height 21
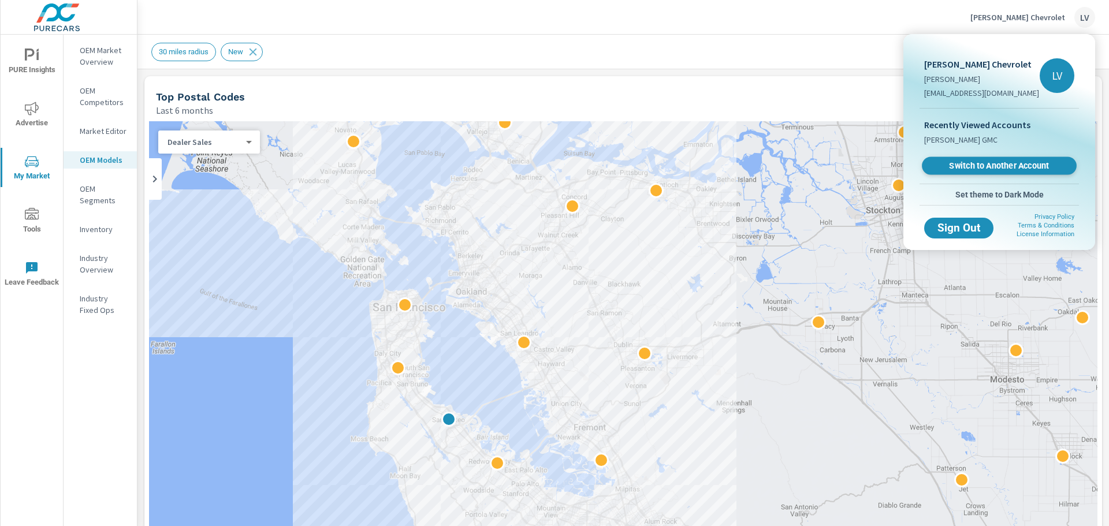
click at [986, 165] on span "Switch to Another Account" at bounding box center [999, 166] width 142 height 11
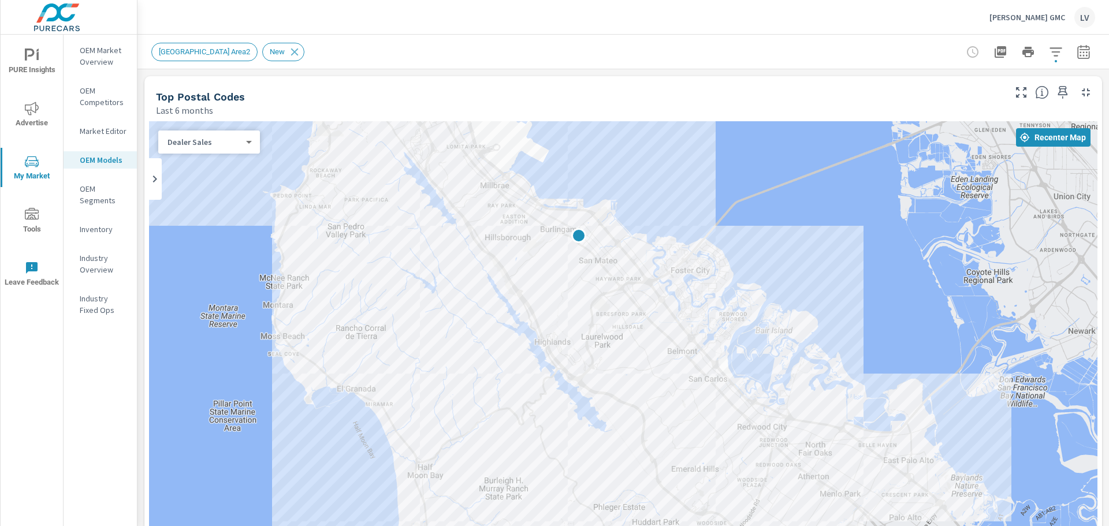
drag, startPoint x: 622, startPoint y: 375, endPoint x: 608, endPoint y: 141, distance: 234.4
click at [617, 121] on div "← Move left → Move right ↑ Move up ↓ Move down + Zoom in - Zoom out Home Jump l…" at bounding box center [623, 374] width 958 height 514
click at [98, 105] on p "OEM Competitors" at bounding box center [104, 96] width 48 height 23
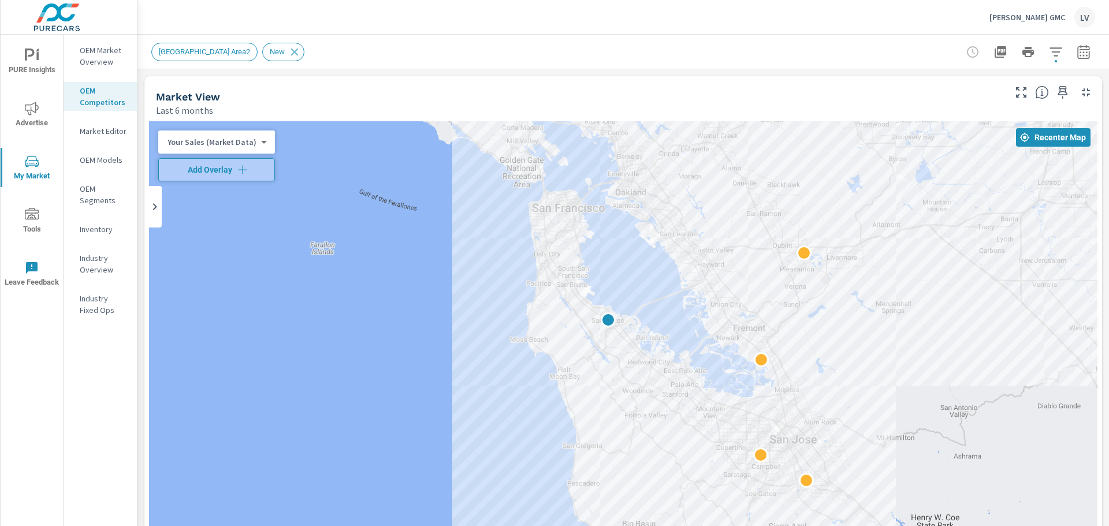
drag, startPoint x: 682, startPoint y: 338, endPoint x: 658, endPoint y: 292, distance: 51.7
click at [658, 292] on div at bounding box center [623, 355] width 949 height 469
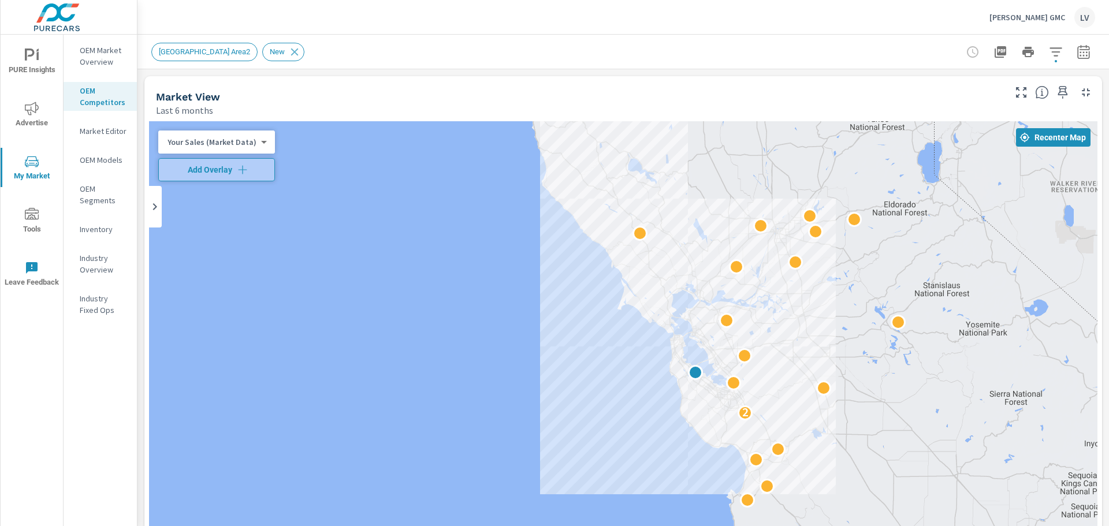
drag, startPoint x: 711, startPoint y: 199, endPoint x: 681, endPoint y: 306, distance: 110.5
click at [681, 306] on div "2" at bounding box center [623, 355] width 949 height 469
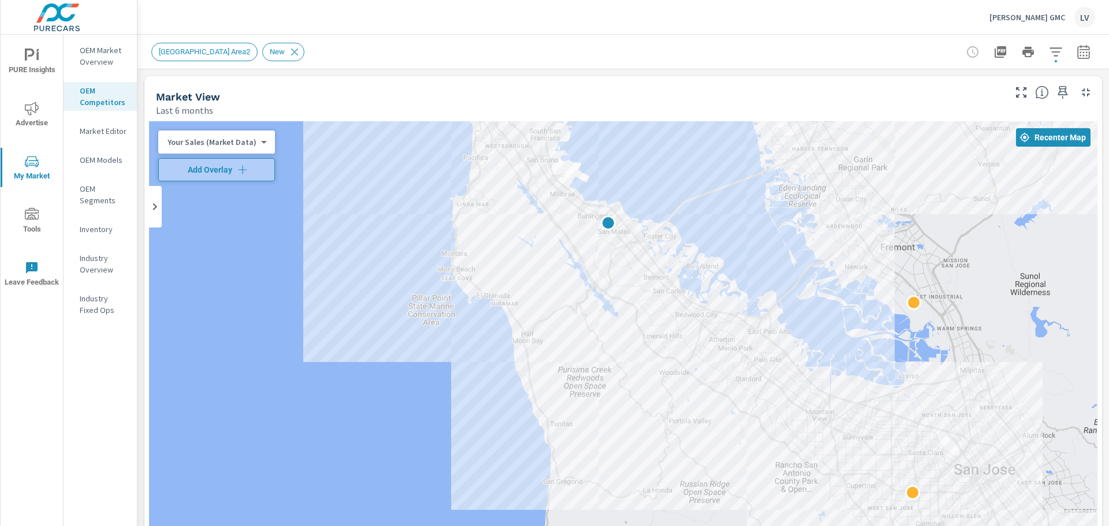
drag, startPoint x: 699, startPoint y: 376, endPoint x: 637, endPoint y: 149, distance: 234.8
click at [637, 149] on div at bounding box center [1116, 445] width 1109 height 624
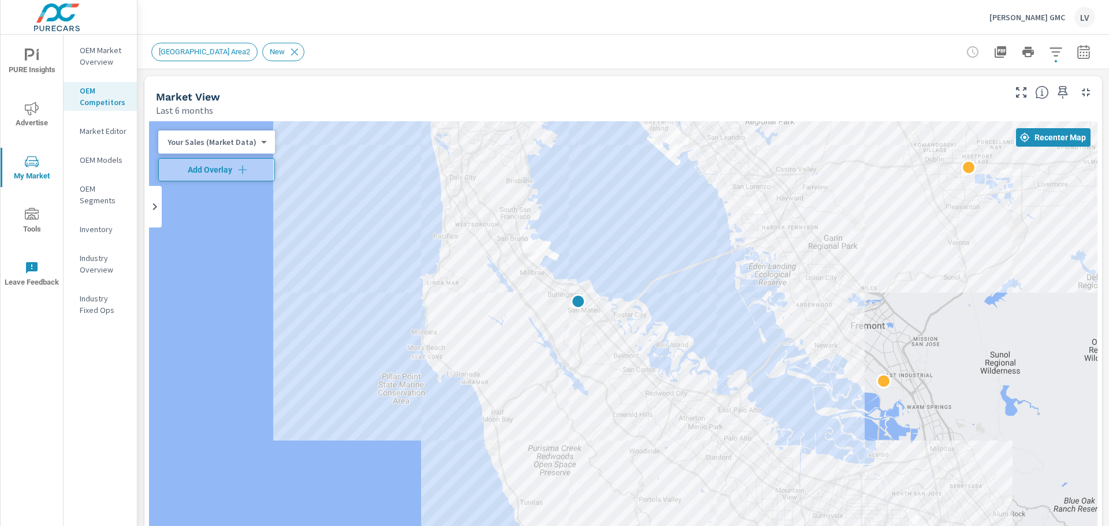
drag, startPoint x: 824, startPoint y: 313, endPoint x: 792, endPoint y: 396, distance: 88.9
click at [792, 396] on div at bounding box center [623, 355] width 949 height 469
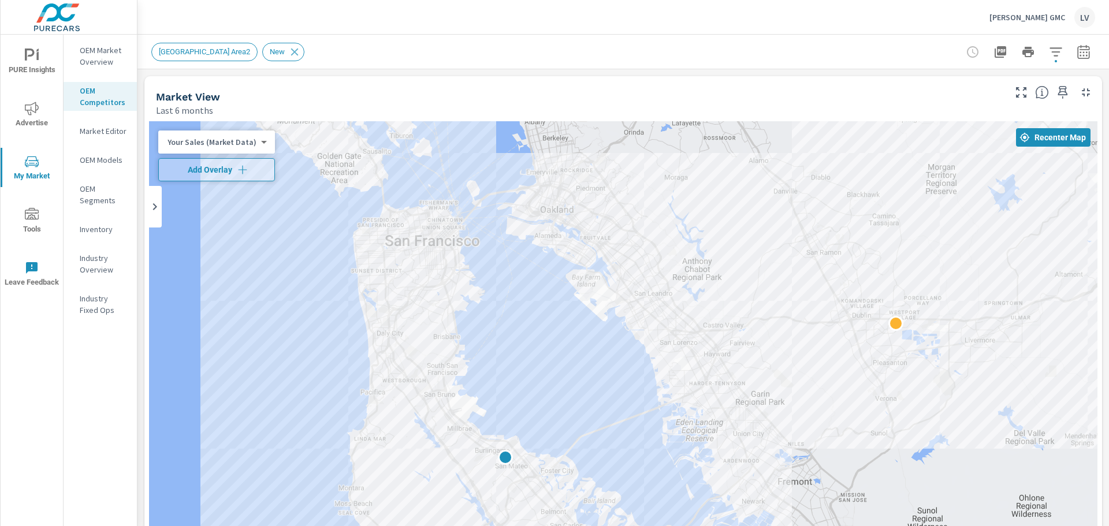
drag, startPoint x: 604, startPoint y: 193, endPoint x: 532, endPoint y: 351, distance: 173.7
click at [532, 351] on div at bounding box center [623, 355] width 949 height 469
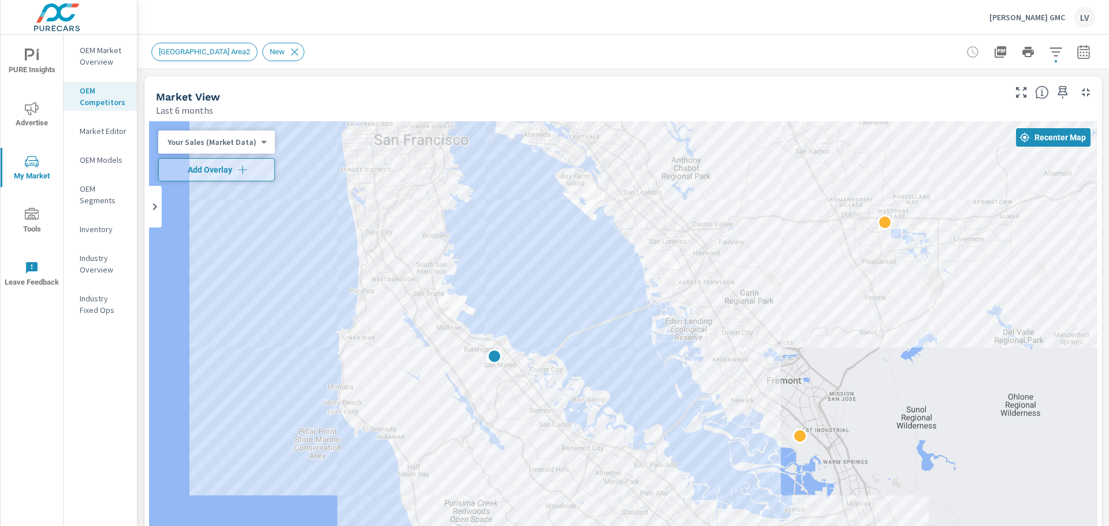
drag, startPoint x: 500, startPoint y: 270, endPoint x: 482, endPoint y: 245, distance: 30.8
click at [482, 245] on div at bounding box center [623, 355] width 949 height 469
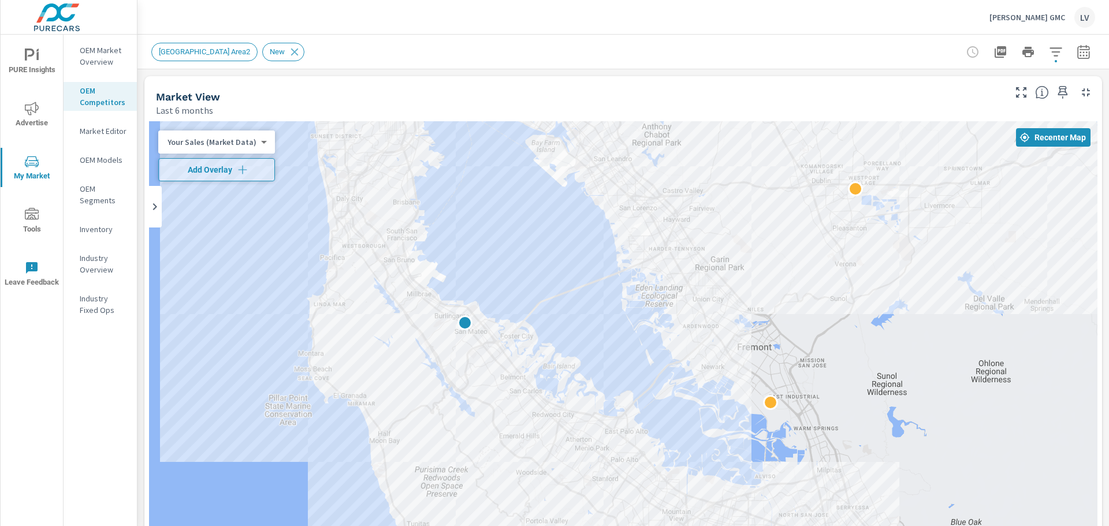
drag, startPoint x: 608, startPoint y: 365, endPoint x: 571, endPoint y: 322, distance: 57.0
click at [571, 322] on div at bounding box center [623, 355] width 949 height 469
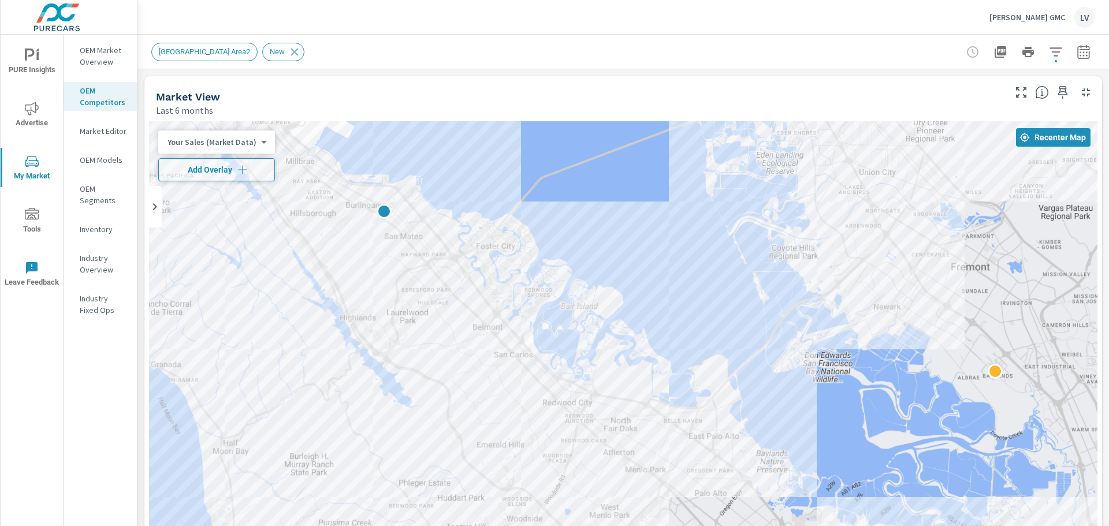
drag, startPoint x: 752, startPoint y: 275, endPoint x: 723, endPoint y: 370, distance: 99.8
click at [723, 370] on div at bounding box center [623, 355] width 949 height 469
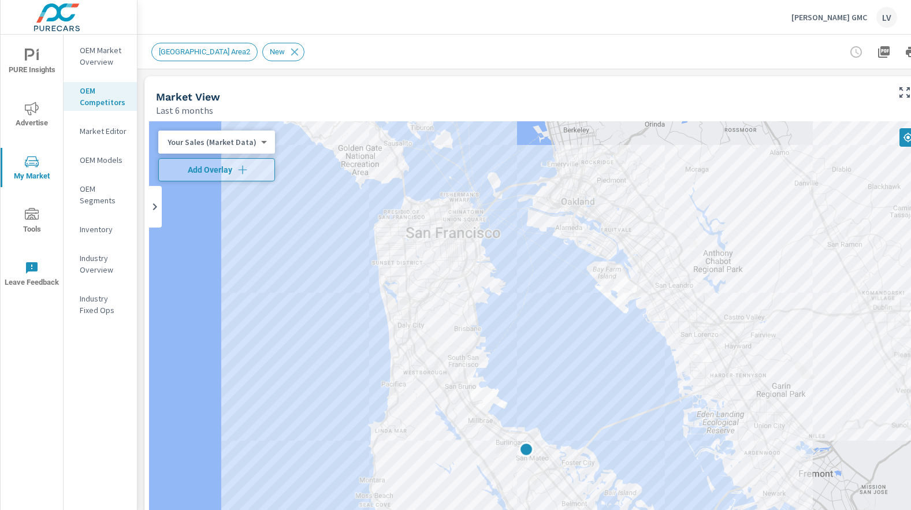
drag, startPoint x: 444, startPoint y: 213, endPoint x: 607, endPoint y: 389, distance: 239.2
click at [607, 389] on div at bounding box center [565, 355] width 832 height 469
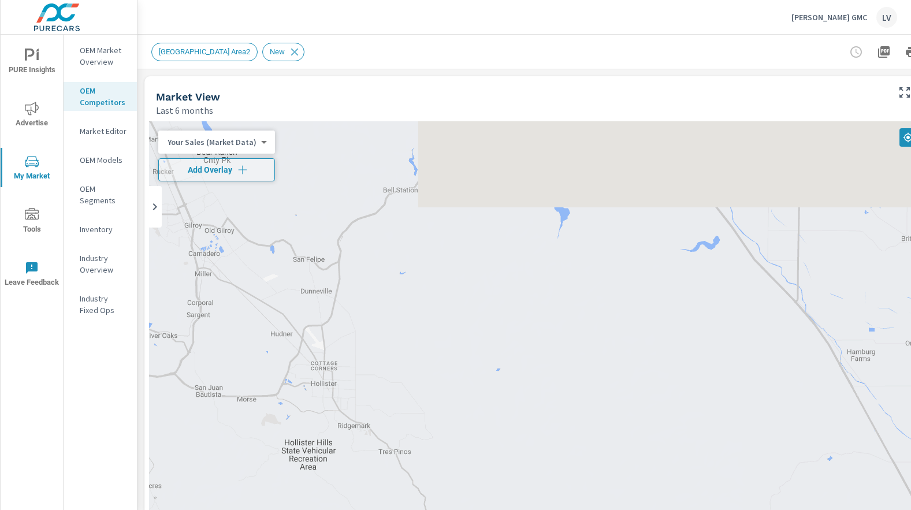
drag, startPoint x: 379, startPoint y: 272, endPoint x: 610, endPoint y: 456, distance: 295.1
click at [610, 403] on div at bounding box center [383, 91] width 1109 height 624
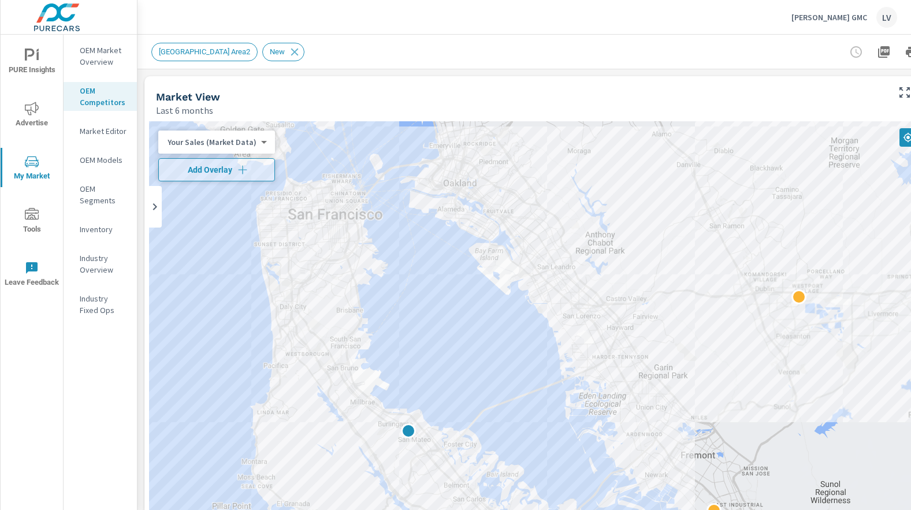
drag, startPoint x: 467, startPoint y: 248, endPoint x: 447, endPoint y: 342, distance: 95.8
click at [447, 342] on div at bounding box center [565, 355] width 832 height 469
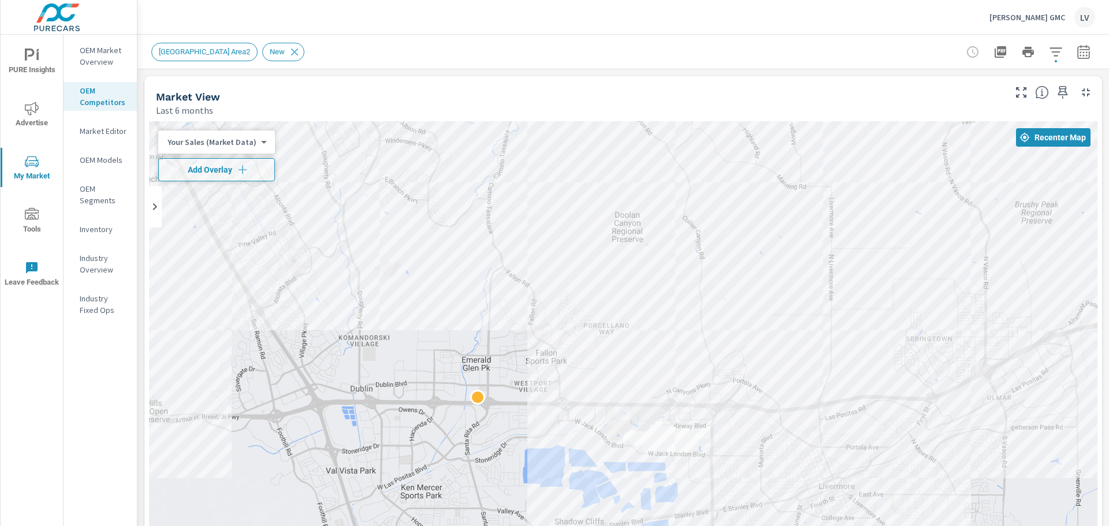
drag, startPoint x: 924, startPoint y: 441, endPoint x: 911, endPoint y: 516, distance: 76.8
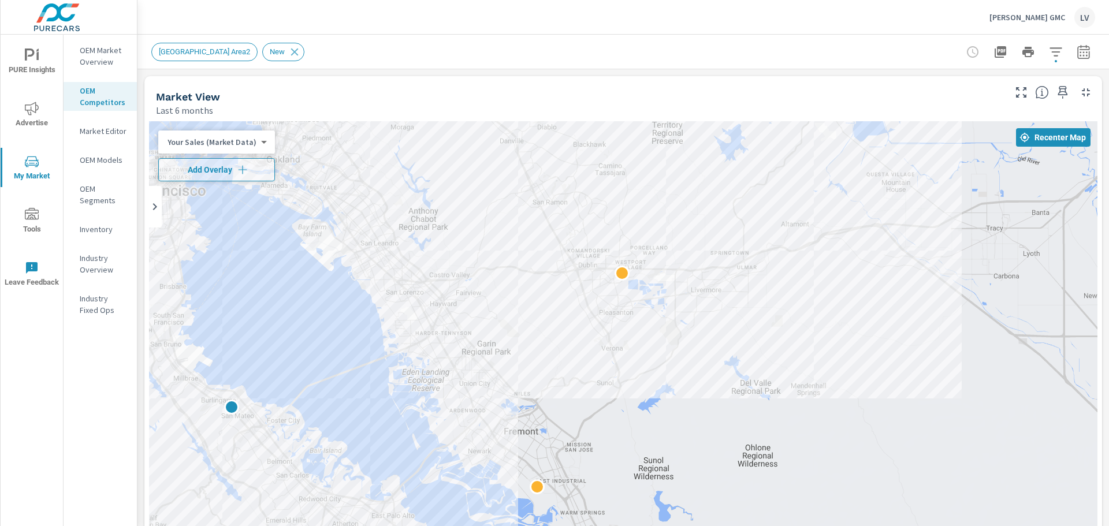
drag, startPoint x: 430, startPoint y: 399, endPoint x: 324, endPoint y: 340, distance: 121.8
click at [324, 340] on div at bounding box center [623, 355] width 949 height 469
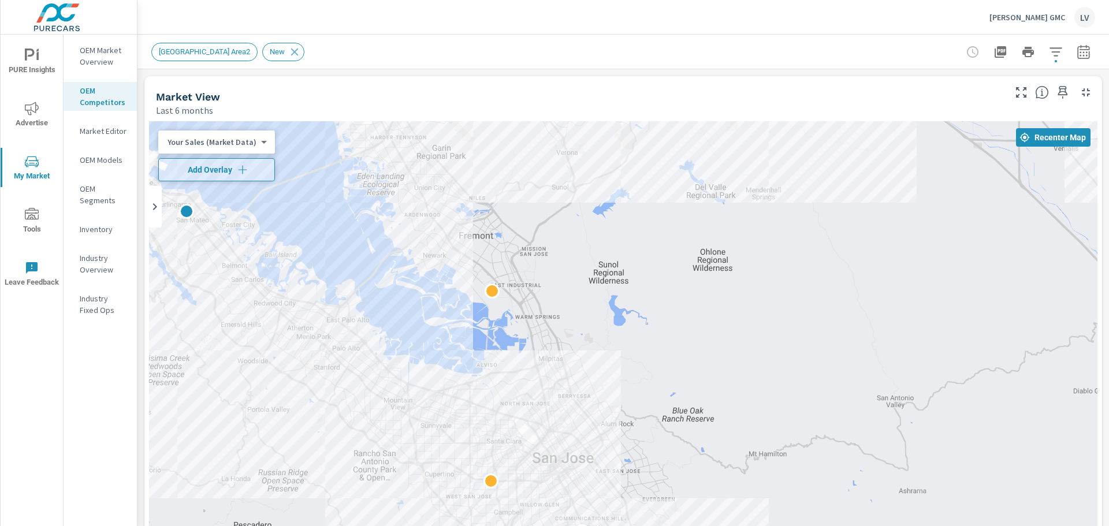
drag, startPoint x: 707, startPoint y: 478, endPoint x: 662, endPoint y: 279, distance: 204.2
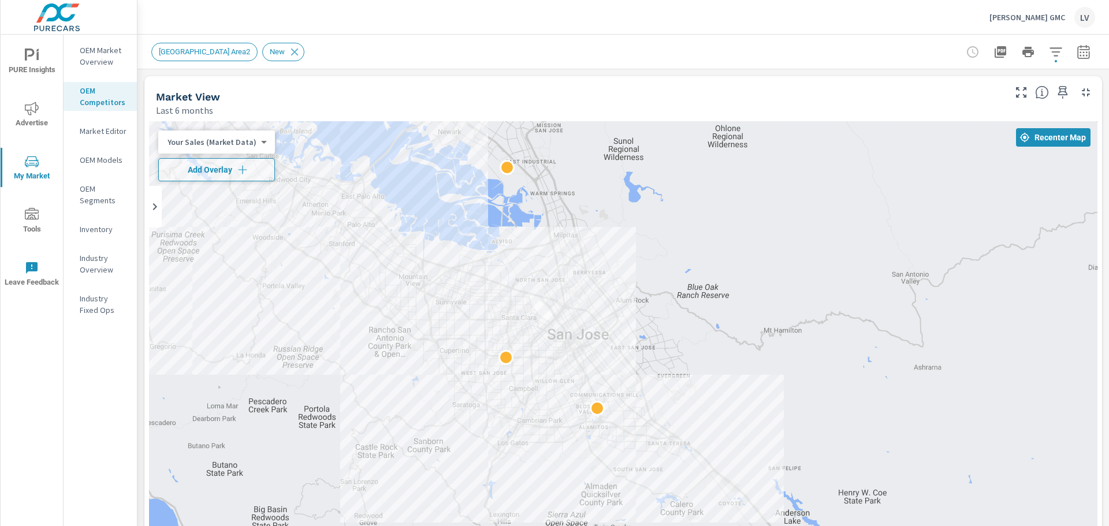
drag, startPoint x: 544, startPoint y: 436, endPoint x: 576, endPoint y: 280, distance: 159.3
click at [576, 280] on div at bounding box center [623, 355] width 949 height 469
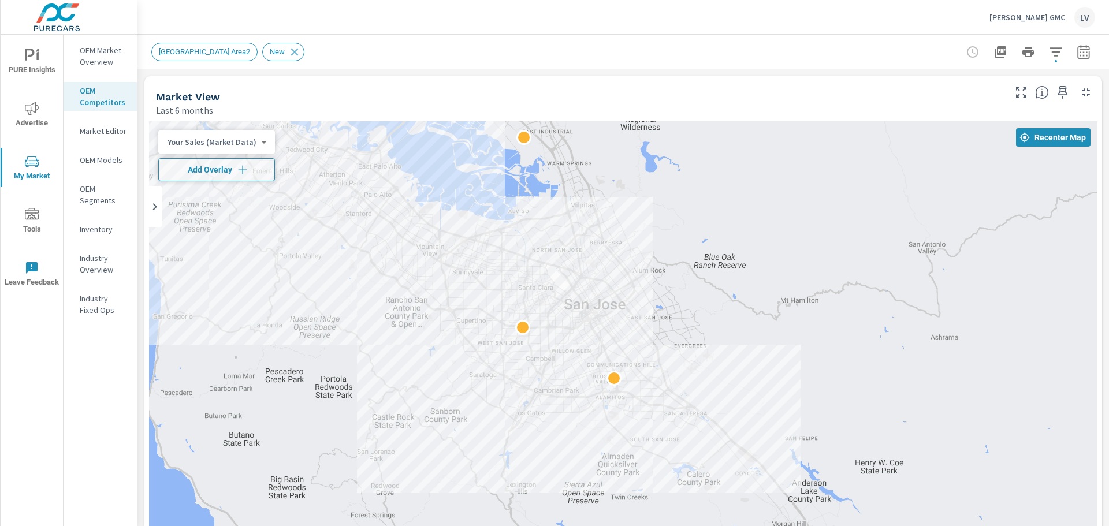
click at [1054, 23] on div "Putnam GMC LV" at bounding box center [1043, 17] width 106 height 21
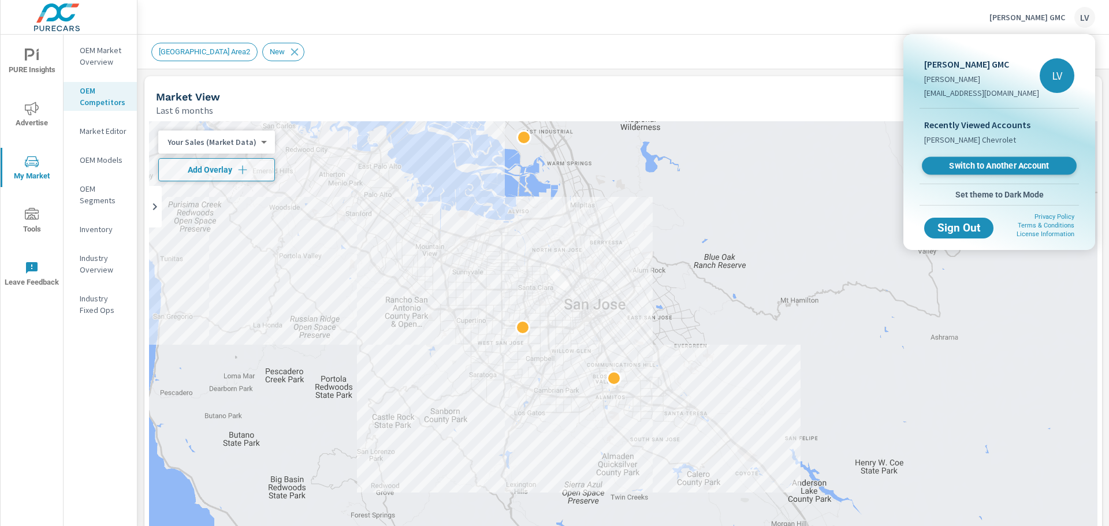
click at [979, 167] on span "Switch to Another Account" at bounding box center [999, 166] width 142 height 11
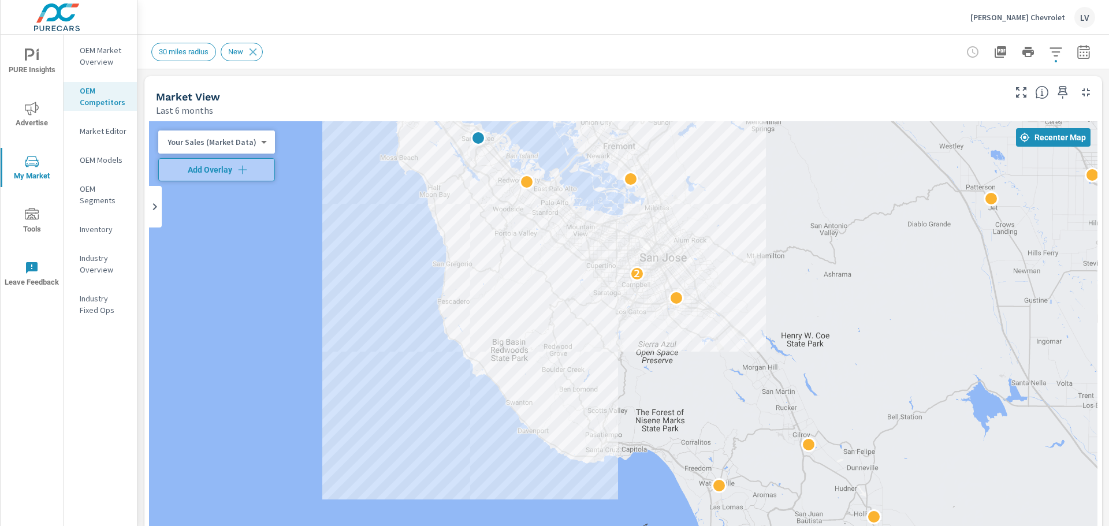
drag, startPoint x: 685, startPoint y: 341, endPoint x: 497, endPoint y: 106, distance: 300.5
click at [497, 102] on div "Market View Last 6 months ← Move left → Move right ↑ Move up ↓ Move down + Zoom…" at bounding box center [623, 353] width 958 height 555
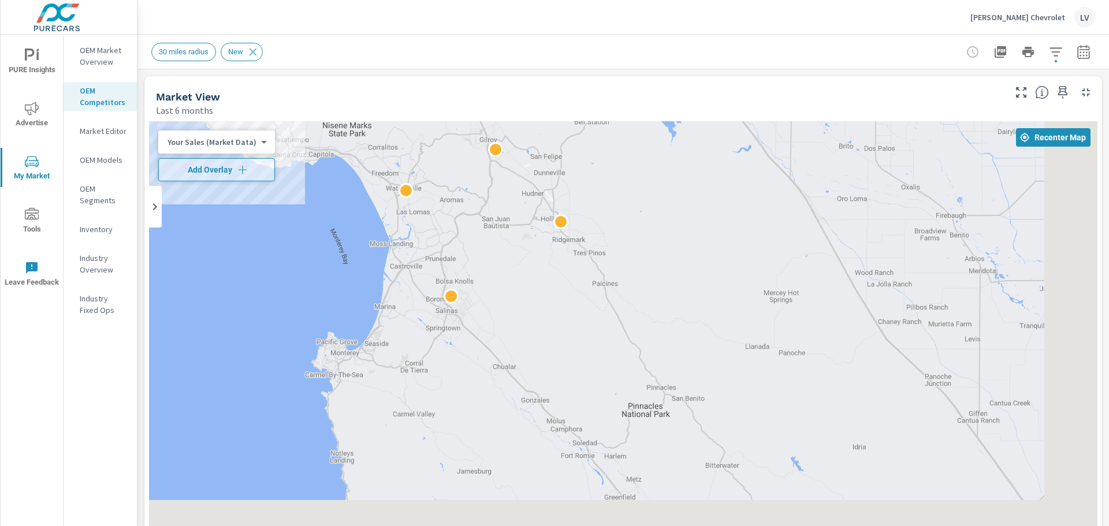
drag, startPoint x: 832, startPoint y: 426, endPoint x: 586, endPoint y: 174, distance: 351.8
click at [586, 174] on div "2" at bounding box center [935, 421] width 1109 height 624
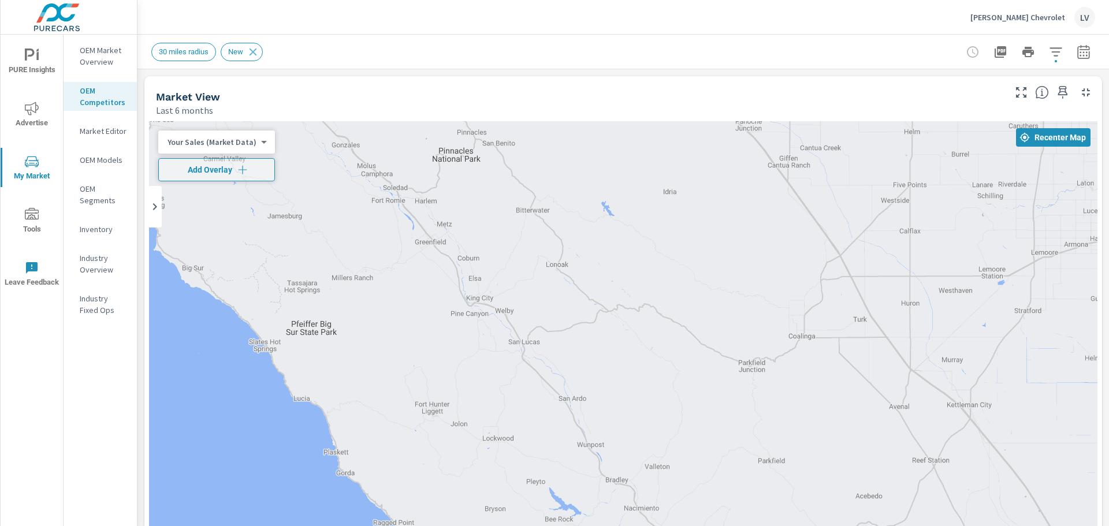
drag, startPoint x: 724, startPoint y: 403, endPoint x: 533, endPoint y: 139, distance: 325.5
click at [533, 139] on div "2" at bounding box center [988, 413] width 1109 height 624
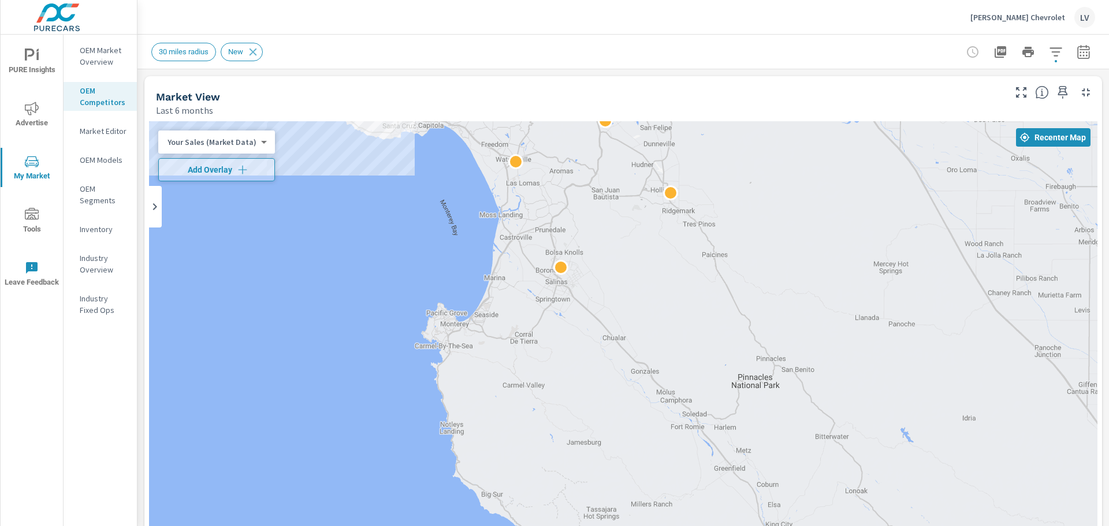
drag, startPoint x: 503, startPoint y: 200, endPoint x: 621, endPoint y: 426, distance: 255.1
click at [621, 426] on div at bounding box center [623, 355] width 949 height 469
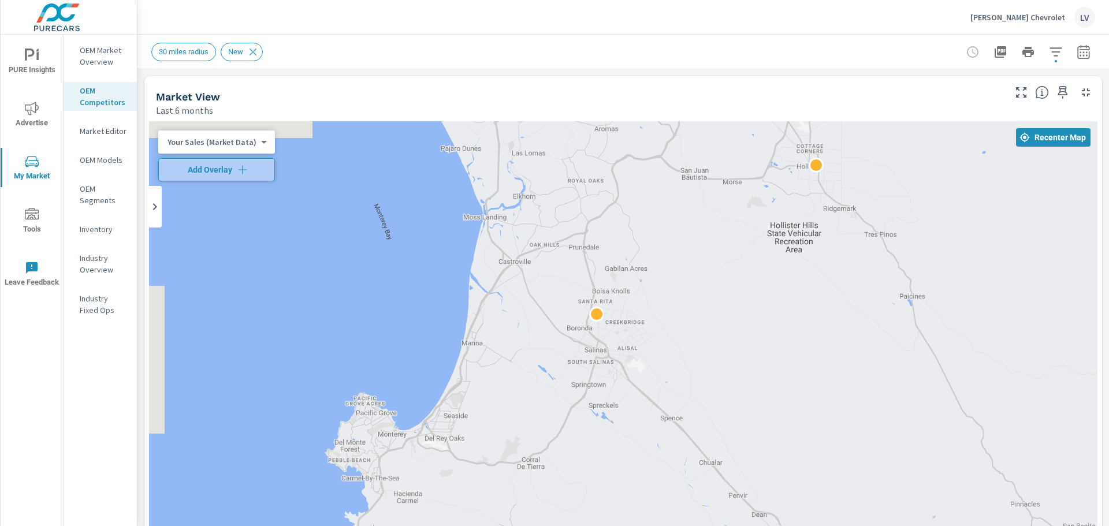
drag, startPoint x: 540, startPoint y: 274, endPoint x: 565, endPoint y: 362, distance: 90.9
click at [565, 362] on div at bounding box center [623, 355] width 949 height 469
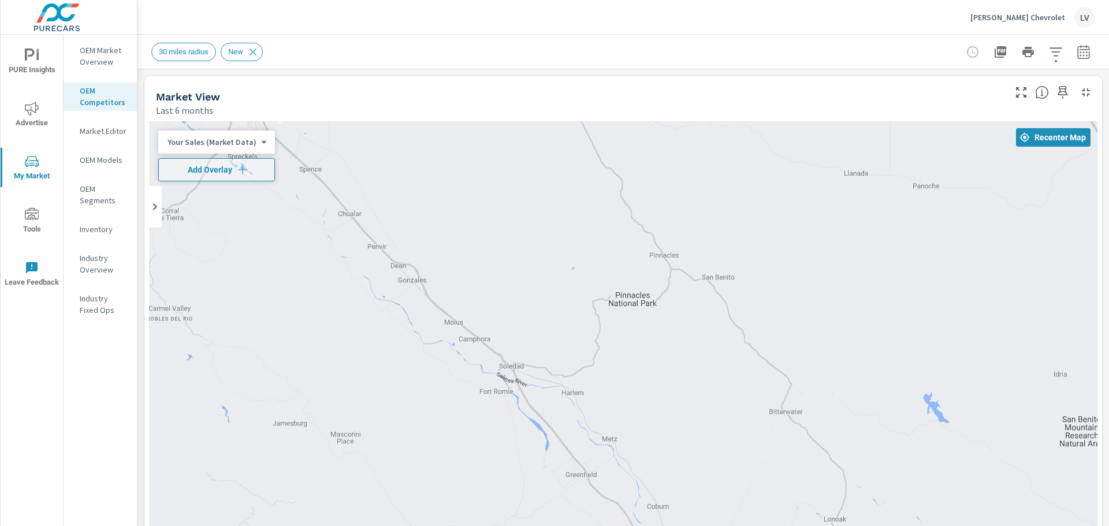
drag, startPoint x: 854, startPoint y: 457, endPoint x: 489, endPoint y: 192, distance: 450.8
click at [489, 192] on div at bounding box center [816, 413] width 1109 height 624
click at [645, 266] on div at bounding box center [623, 355] width 949 height 469
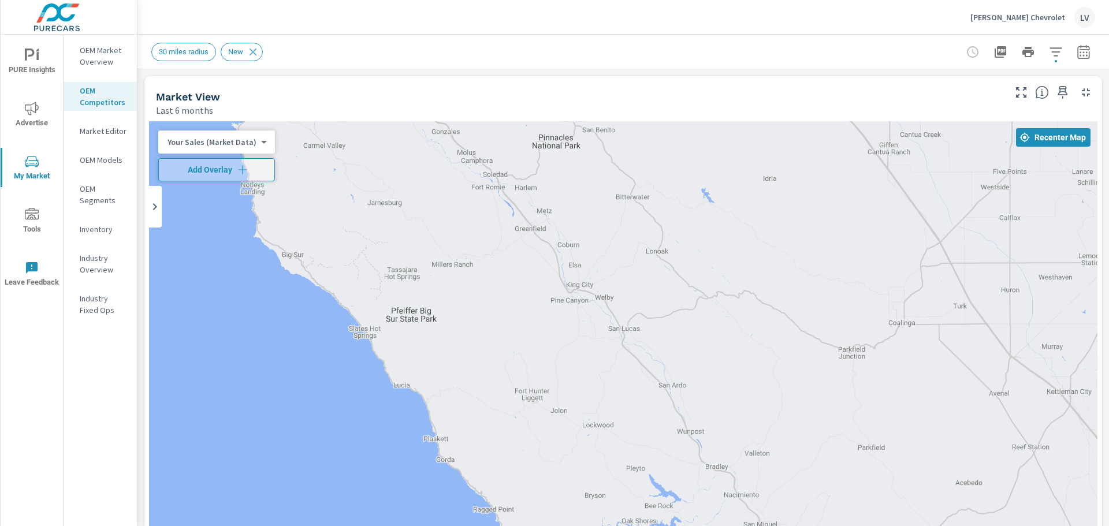
drag, startPoint x: 657, startPoint y: 344, endPoint x: 558, endPoint y: 165, distance: 204.5
click at [558, 165] on div "2" at bounding box center [623, 355] width 949 height 469
